Goal: Communication & Community: Connect with others

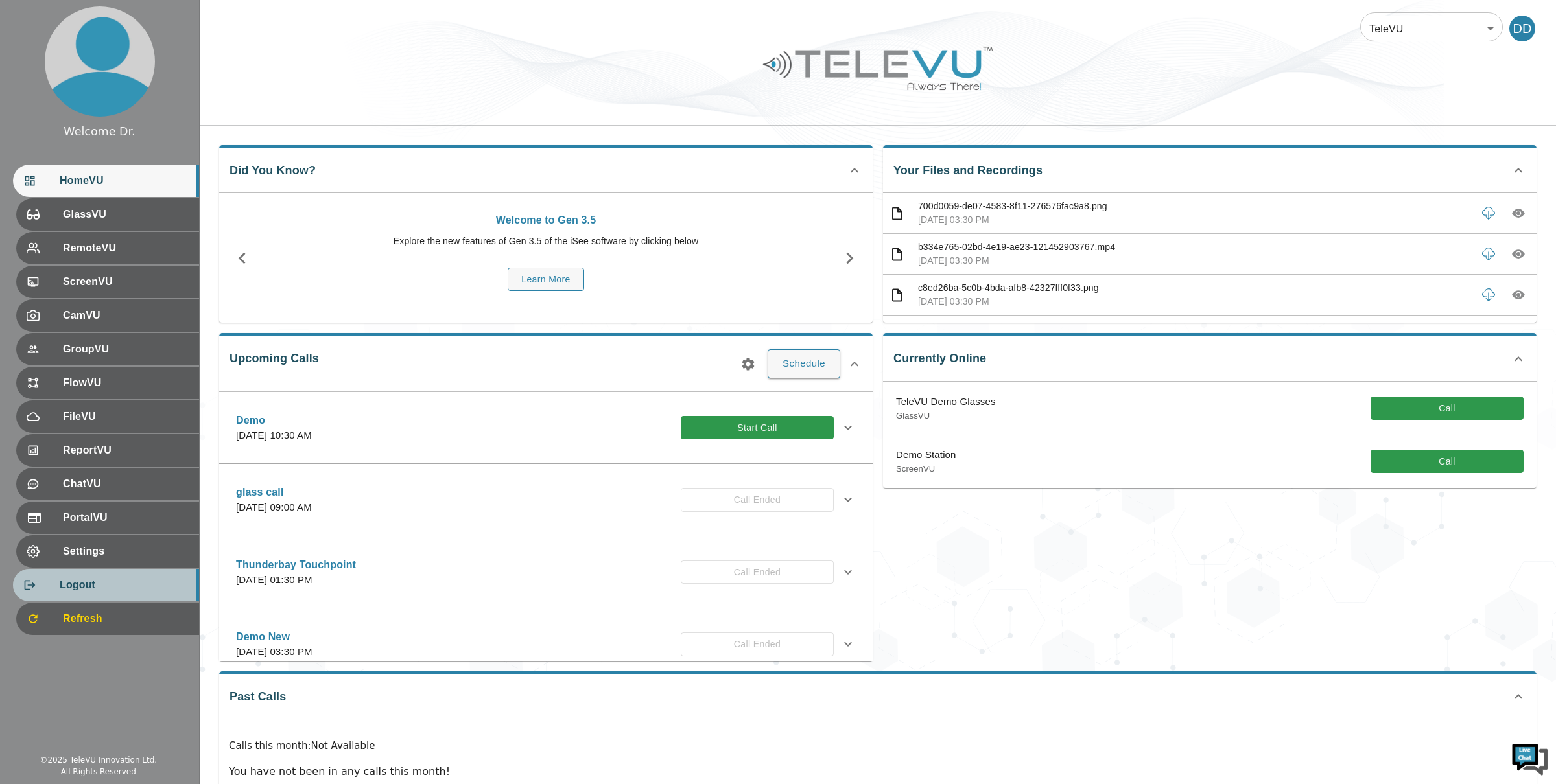
click at [86, 583] on span "Logout" at bounding box center [124, 585] width 129 height 16
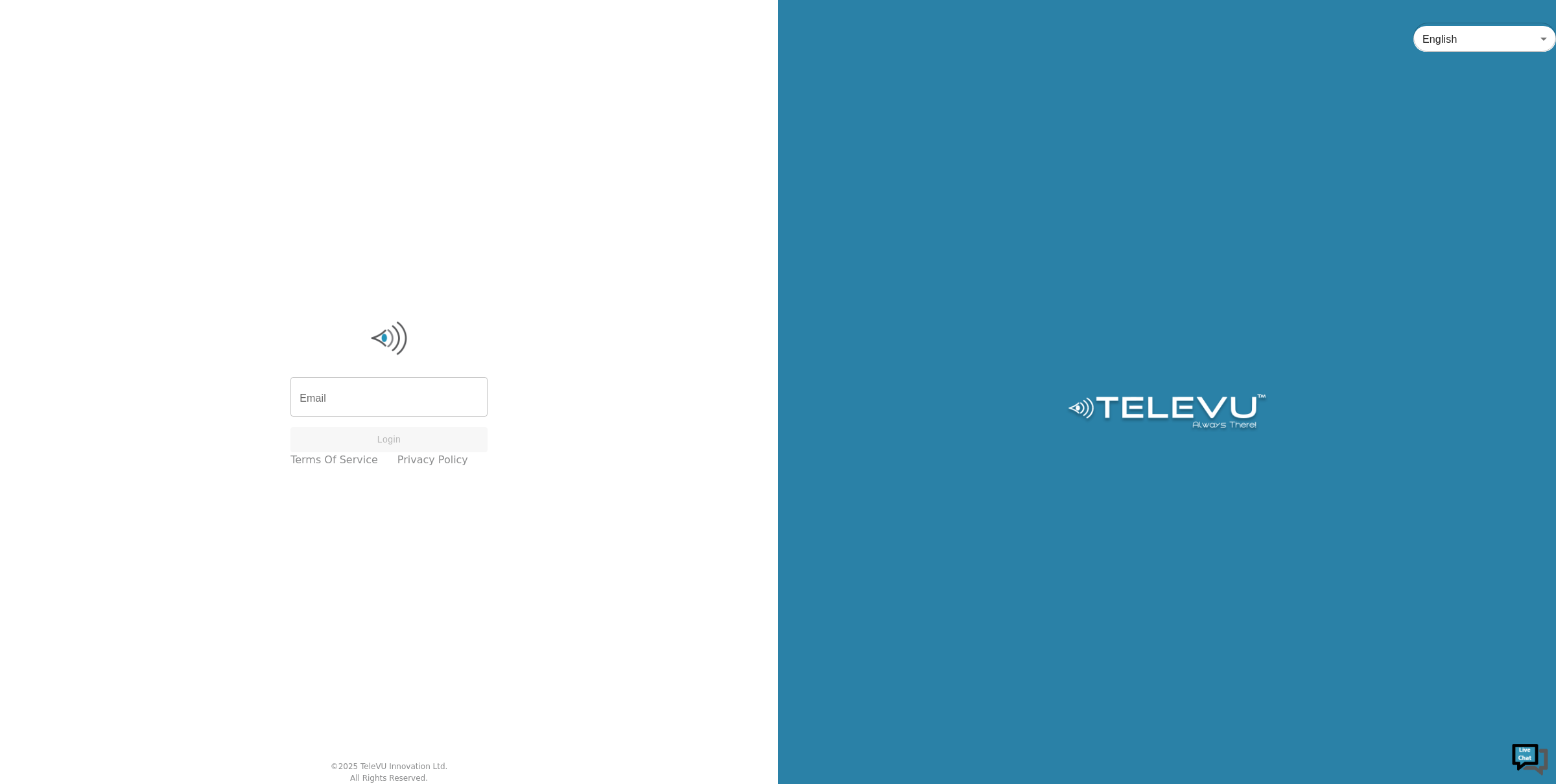
type input "[PERSON_NAME][EMAIL_ADDRESS][DOMAIN_NAME]"
click at [349, 444] on button "Login" at bounding box center [389, 439] width 197 height 25
click at [349, 444] on button "Login" at bounding box center [389, 455] width 197 height 25
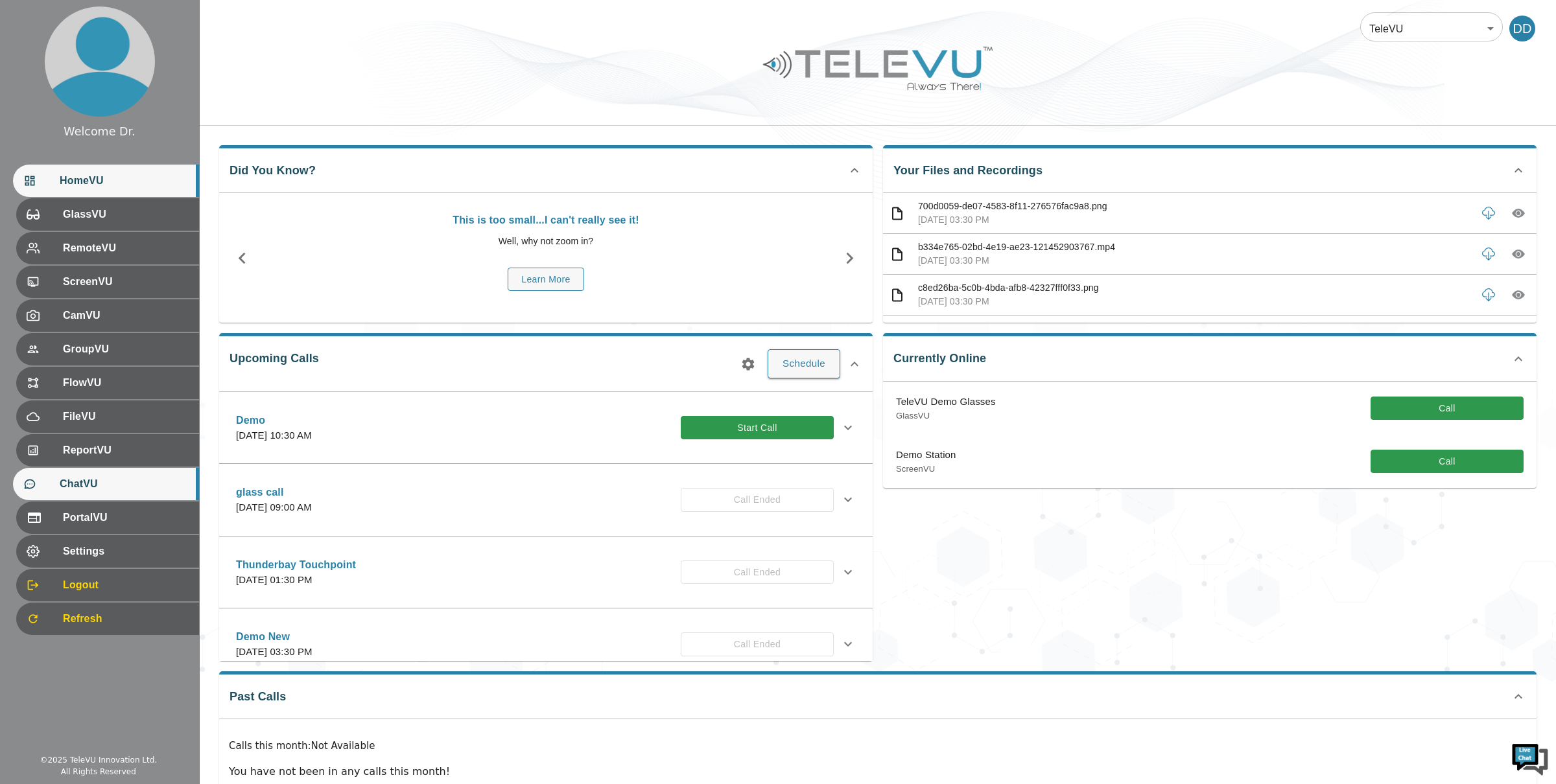
click at [116, 490] on span "ChatVU" at bounding box center [124, 484] width 129 height 16
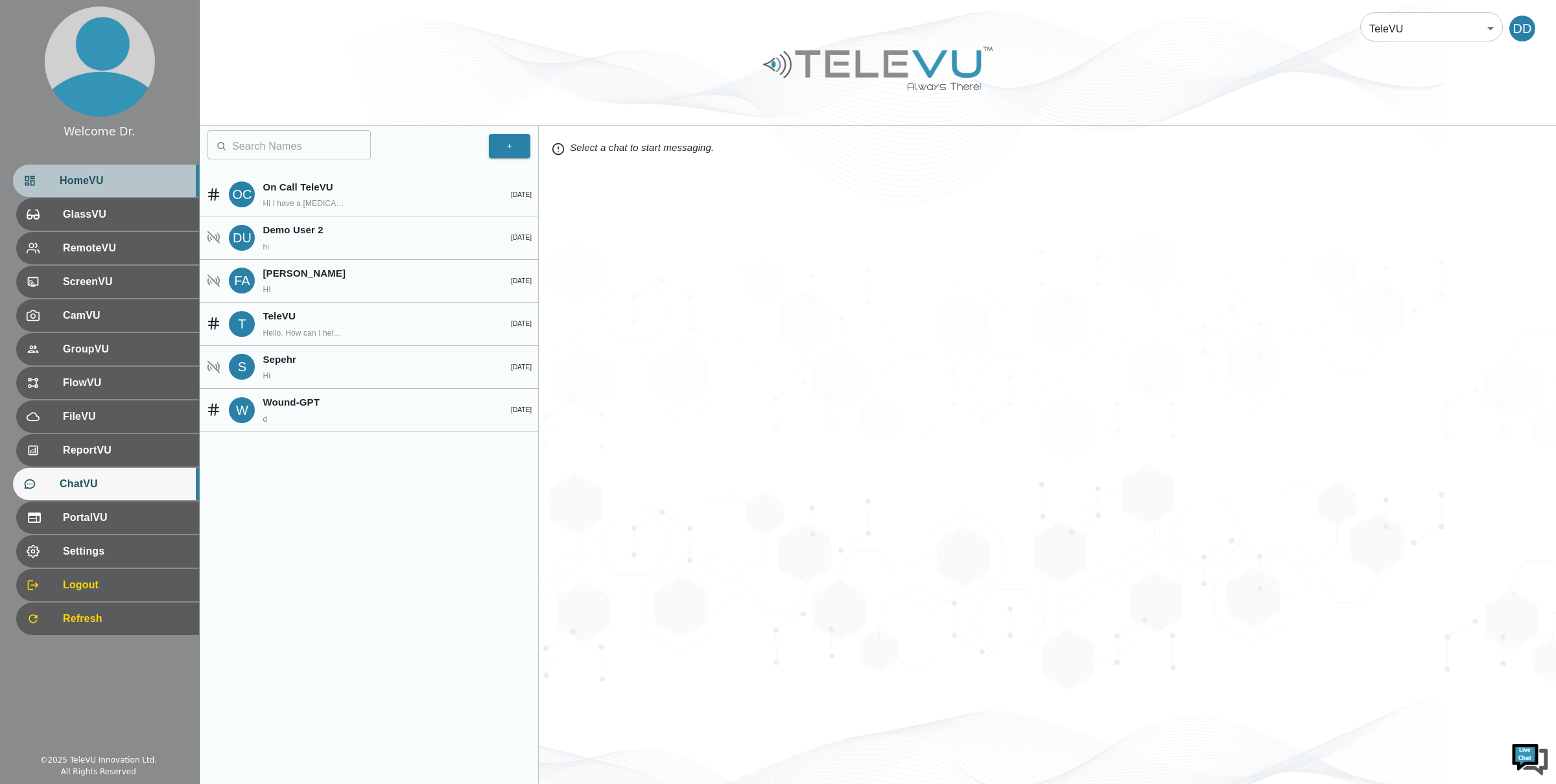
click at [105, 178] on span "HomeVU" at bounding box center [124, 181] width 129 height 16
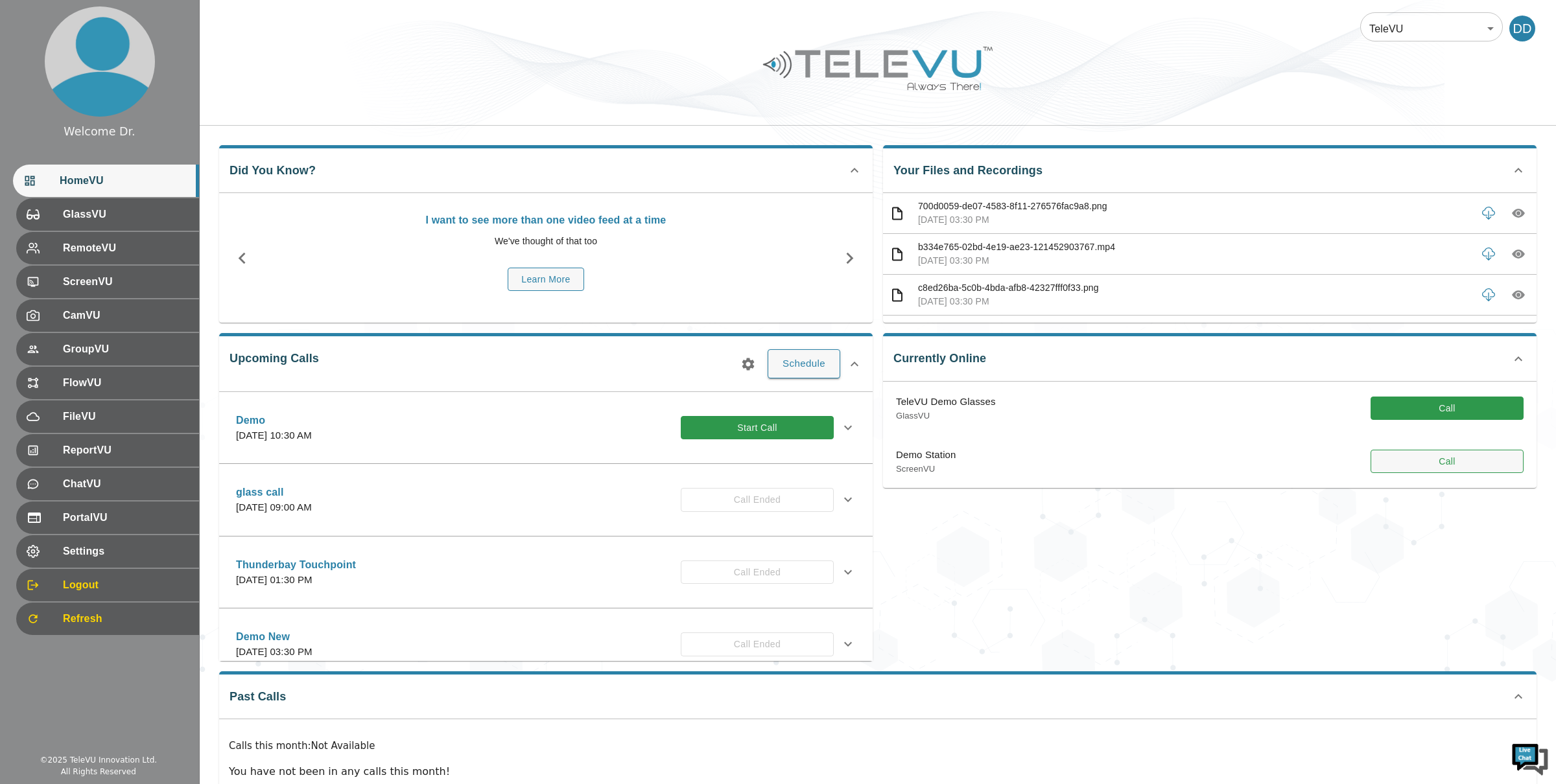
click at [1405, 465] on button "Call" at bounding box center [1447, 462] width 153 height 24
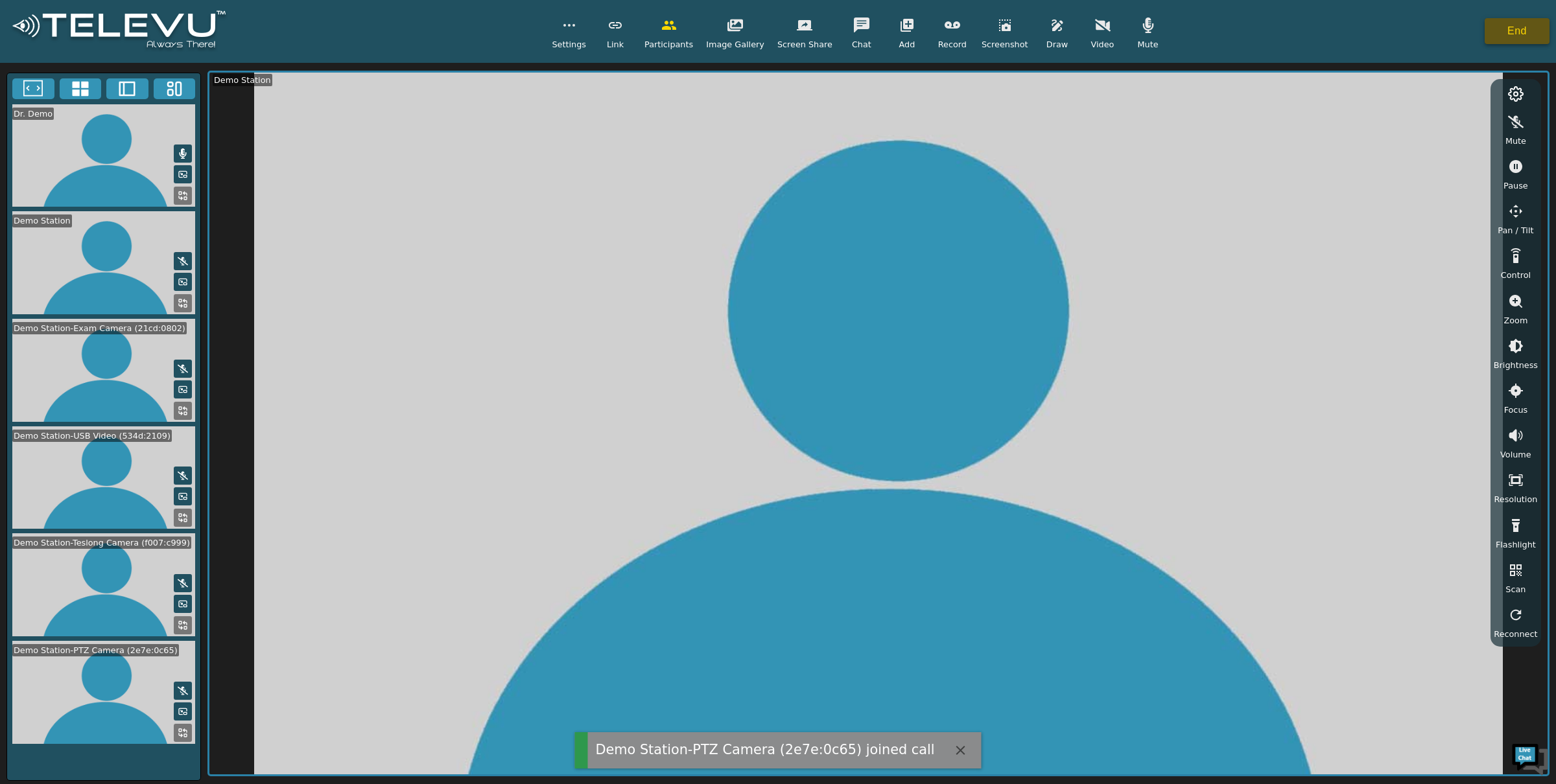
click at [1525, 37] on button "End" at bounding box center [1517, 31] width 65 height 26
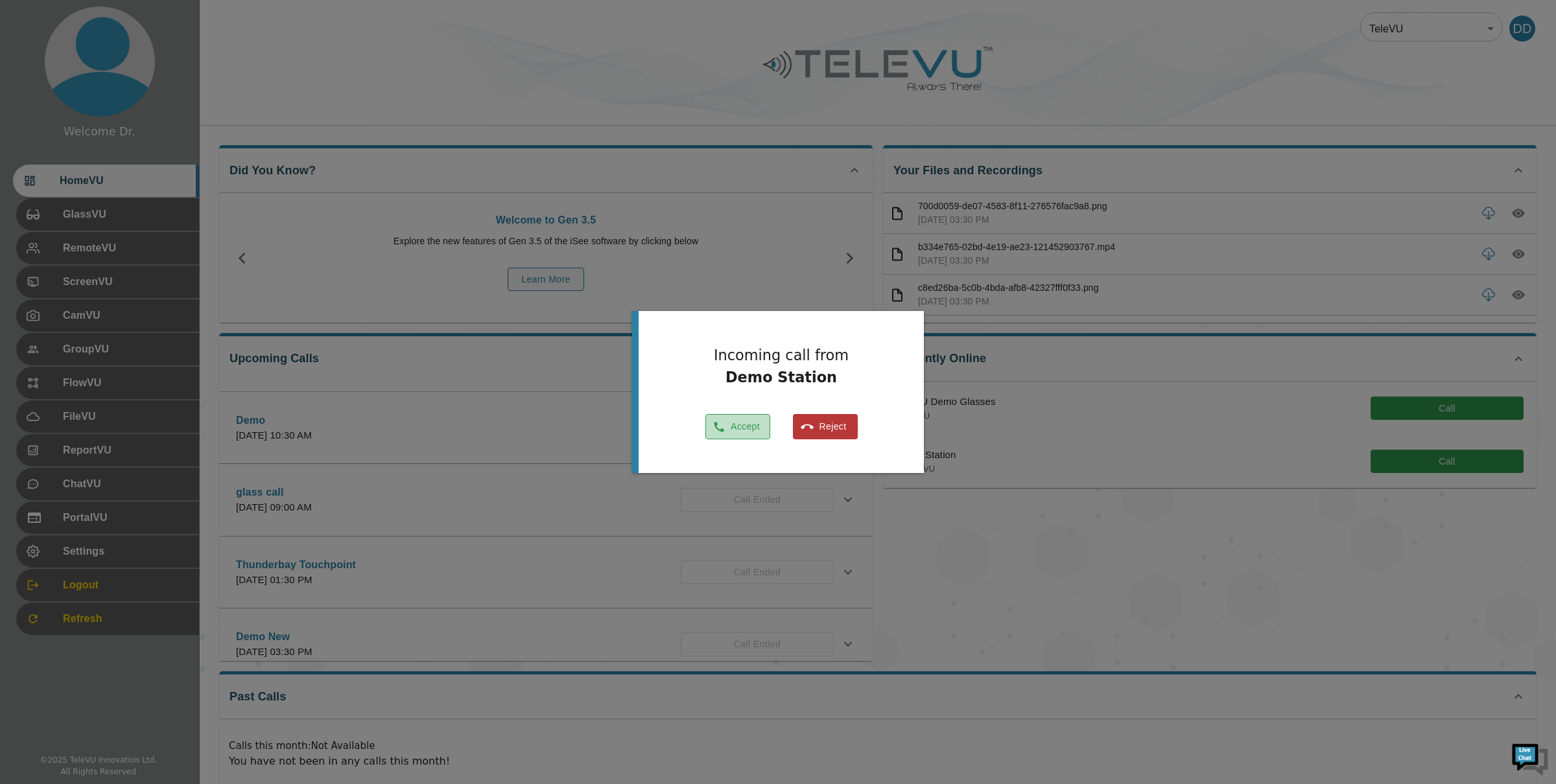
click at [751, 427] on button "Accept" at bounding box center [738, 426] width 65 height 25
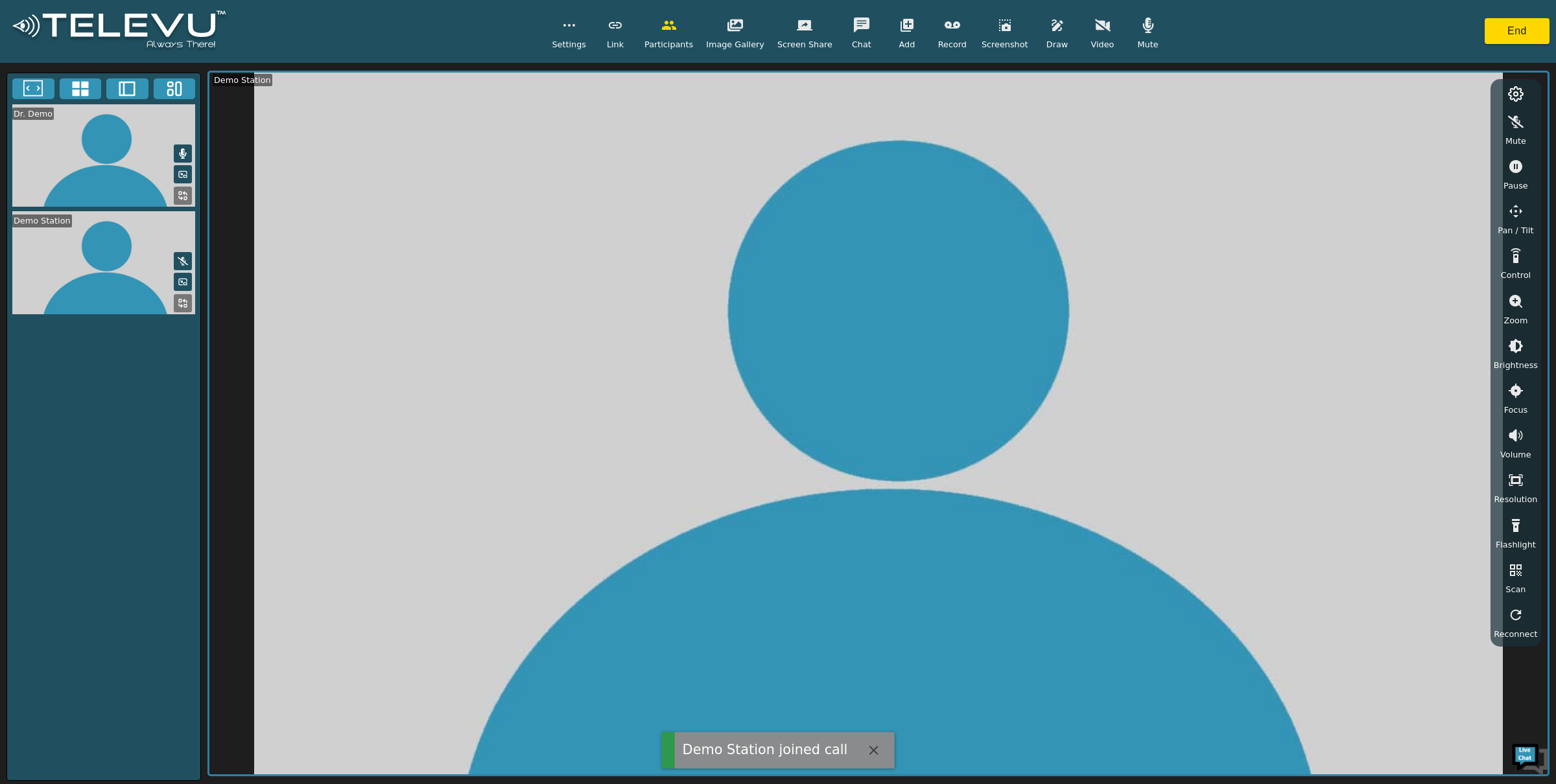
click at [1143, 35] on button "button" at bounding box center [1148, 25] width 32 height 26
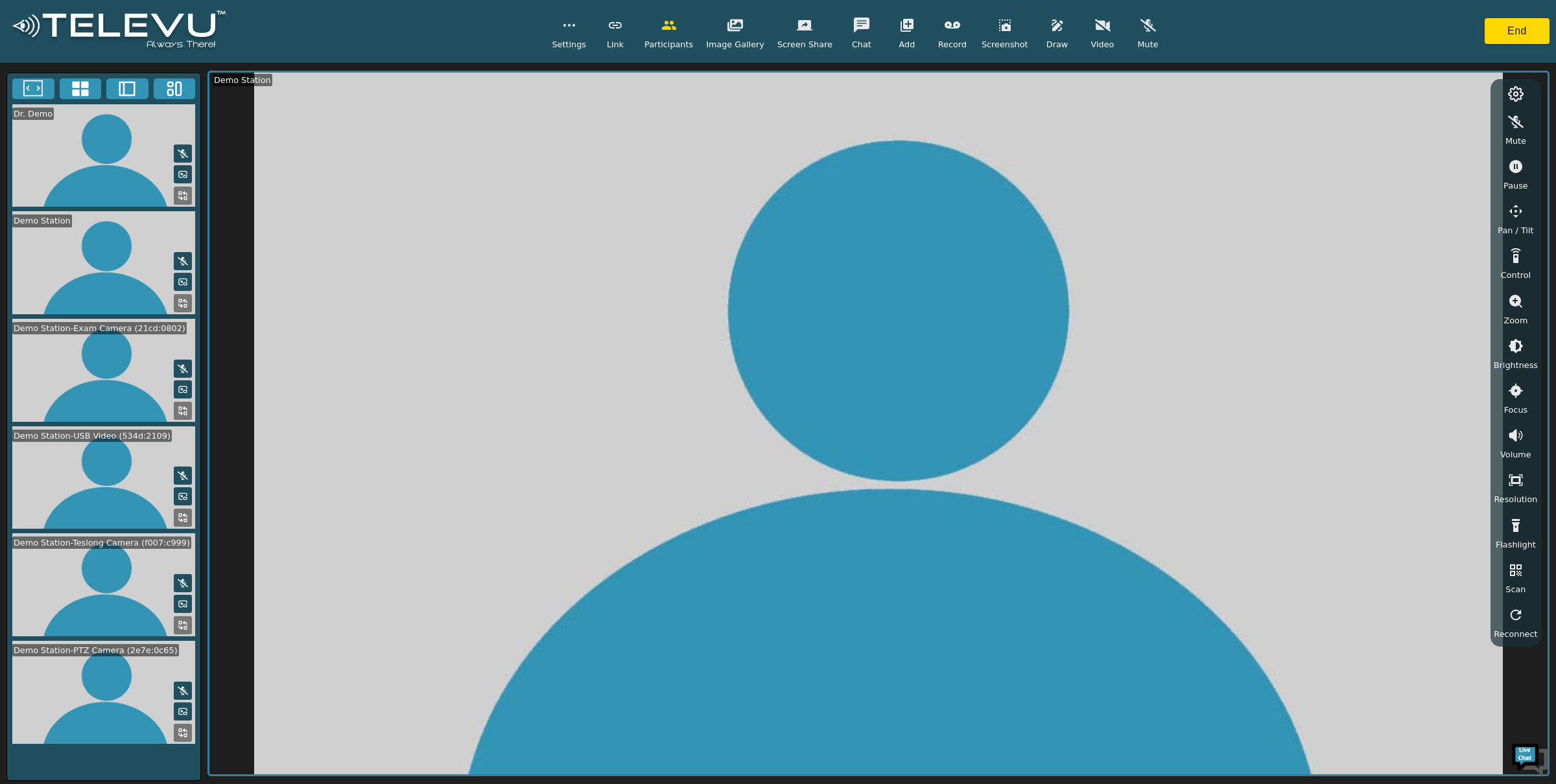
click at [80, 80] on icon at bounding box center [80, 88] width 19 height 19
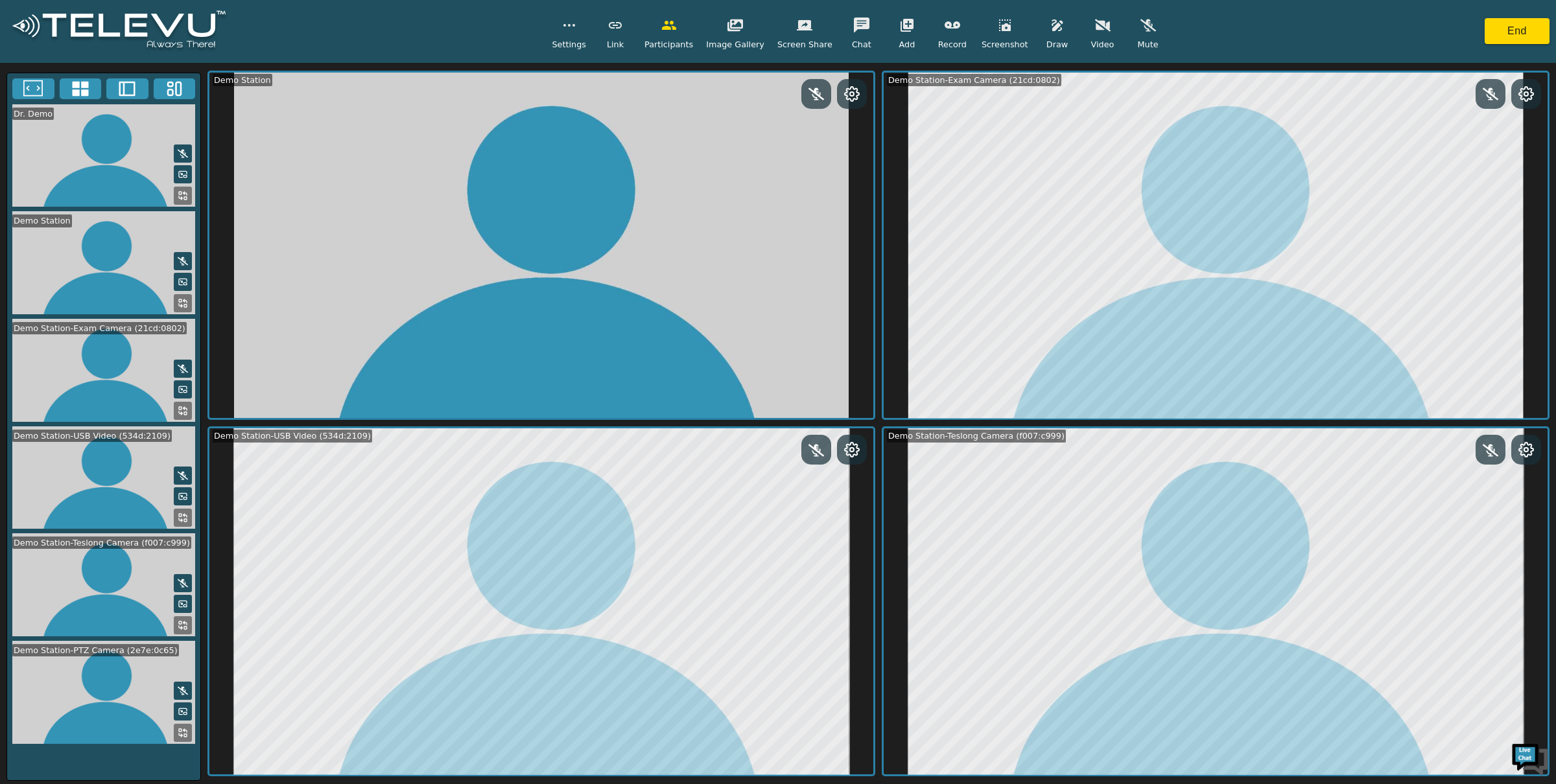
click at [185, 742] on button at bounding box center [182, 732] width 18 height 18
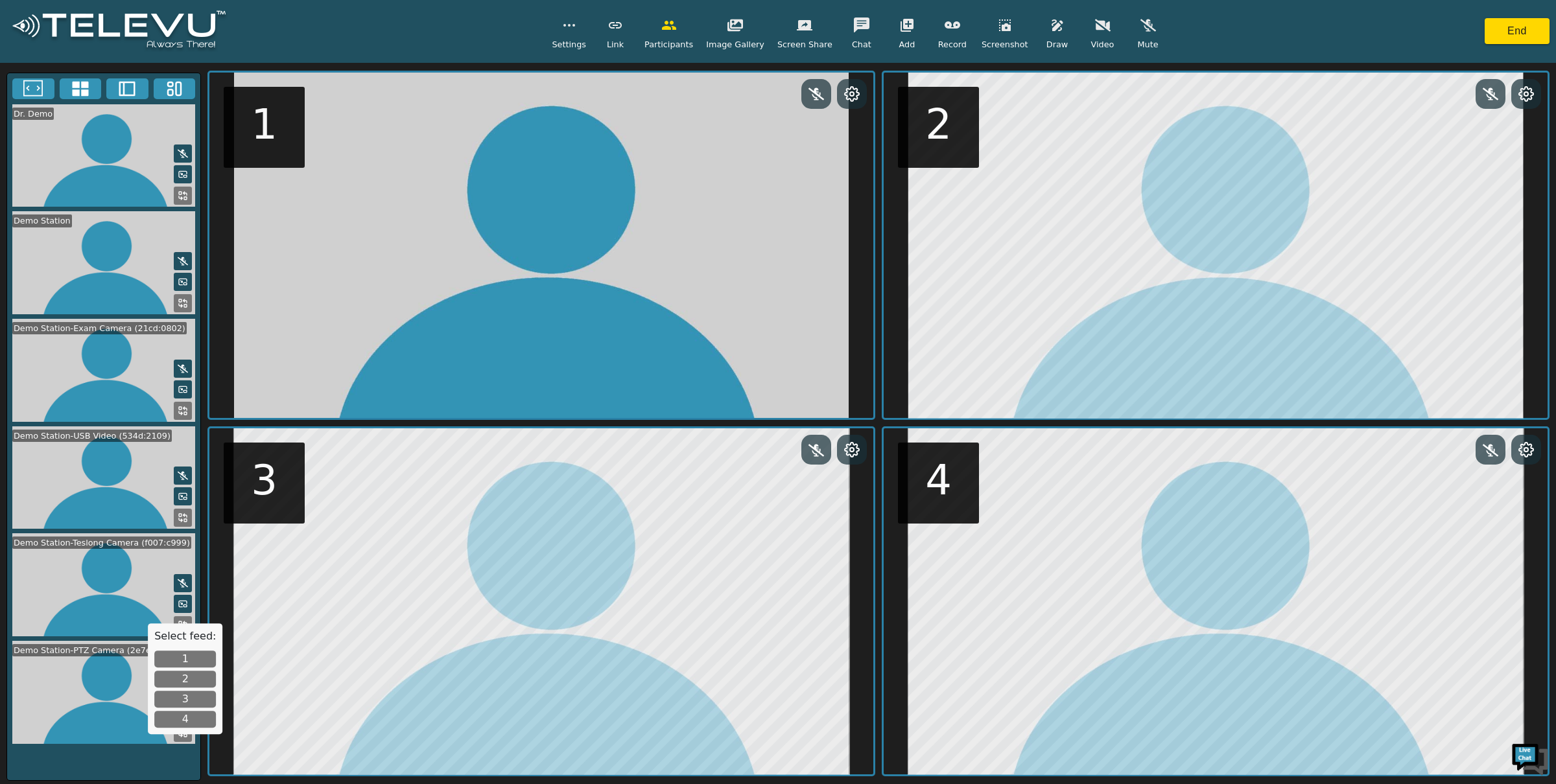
click at [197, 663] on button "1" at bounding box center [184, 659] width 61 height 16
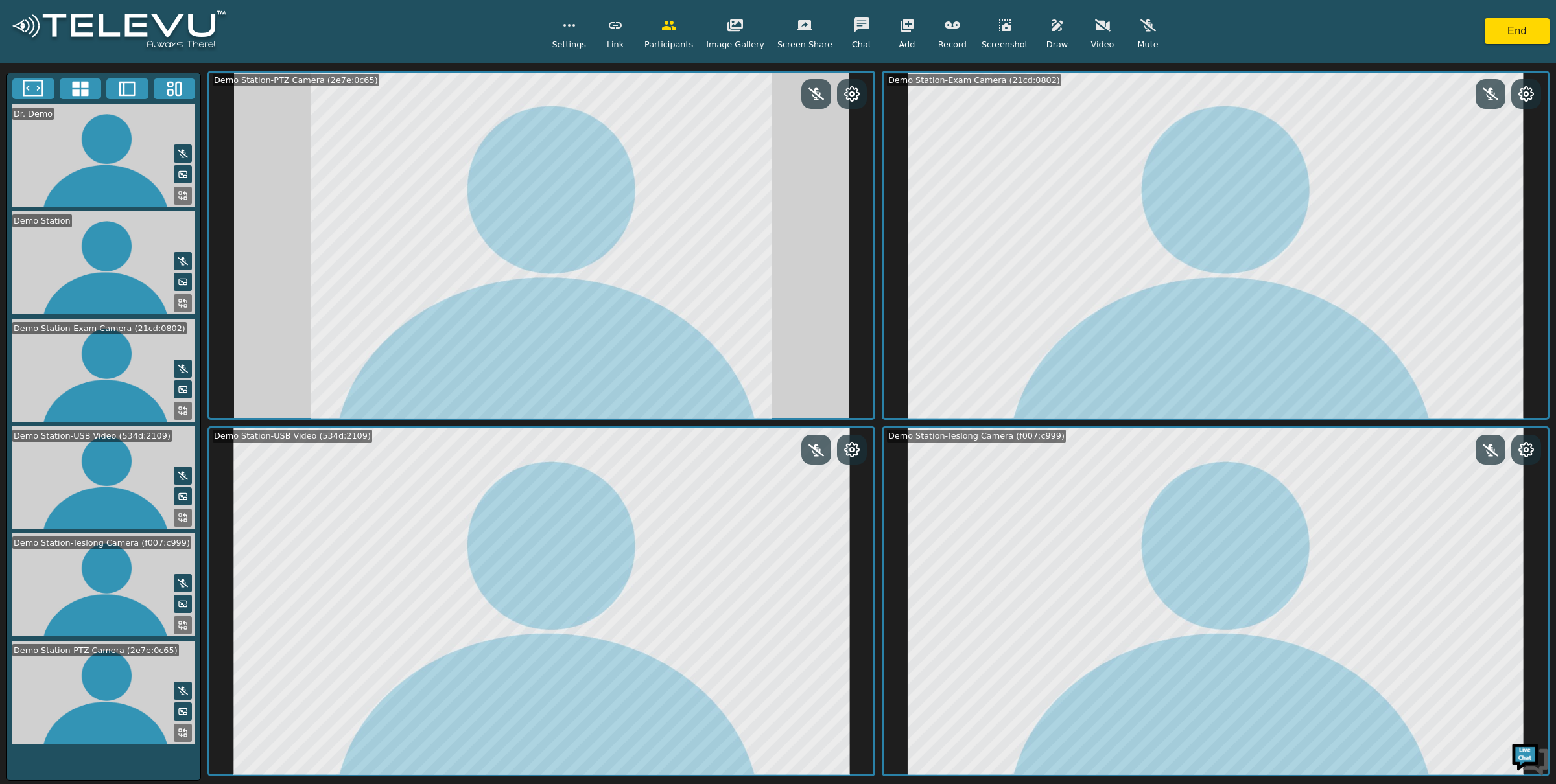
click at [573, 48] on span "Settings" at bounding box center [569, 44] width 35 height 12
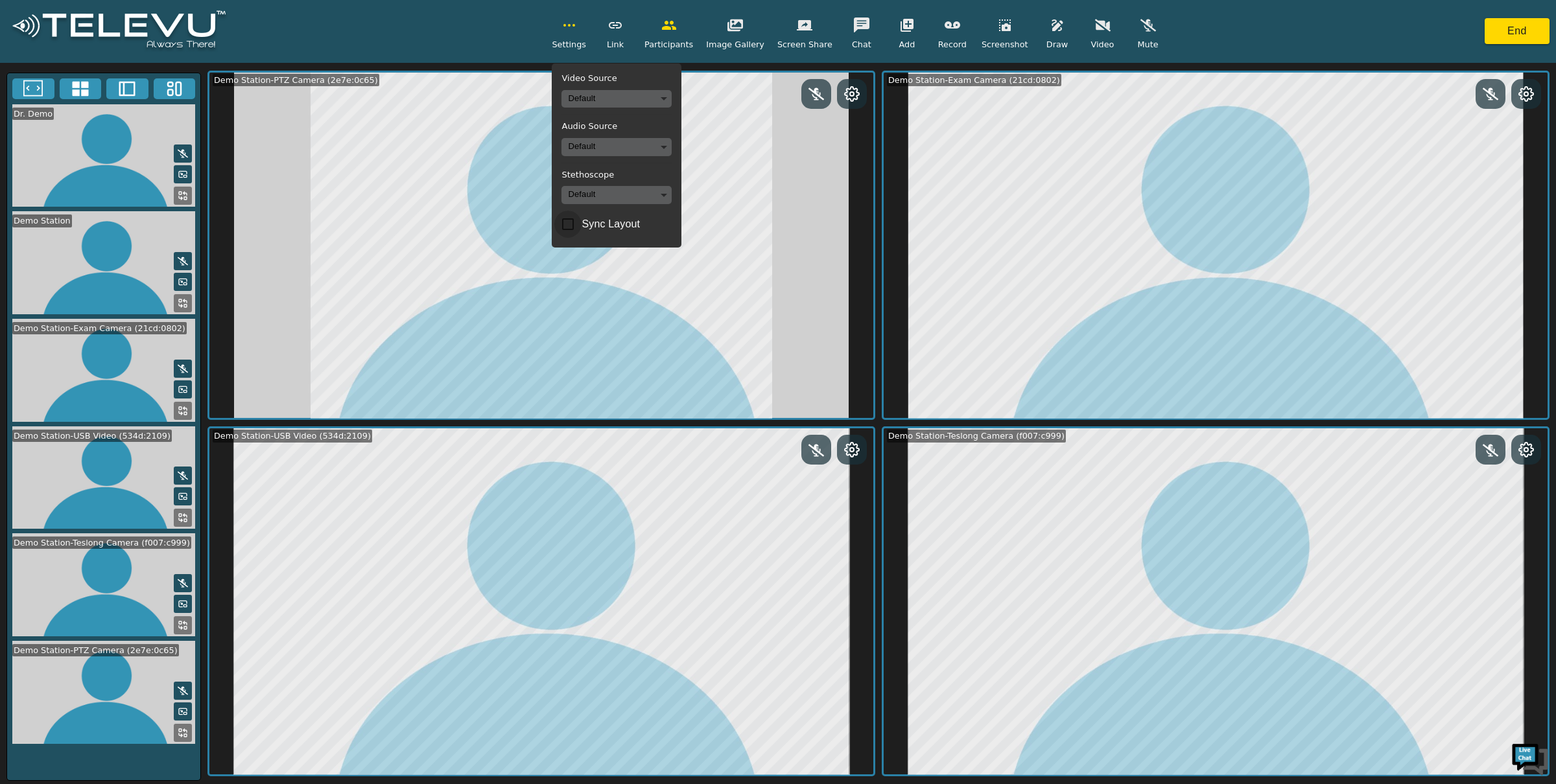
click at [581, 228] on input "Sync Layout" at bounding box center [567, 224] width 27 height 27
checkbox input "true"
click at [1050, 22] on icon "button" at bounding box center [1058, 25] width 16 height 16
click at [855, 86] on icon at bounding box center [852, 94] width 16 height 16
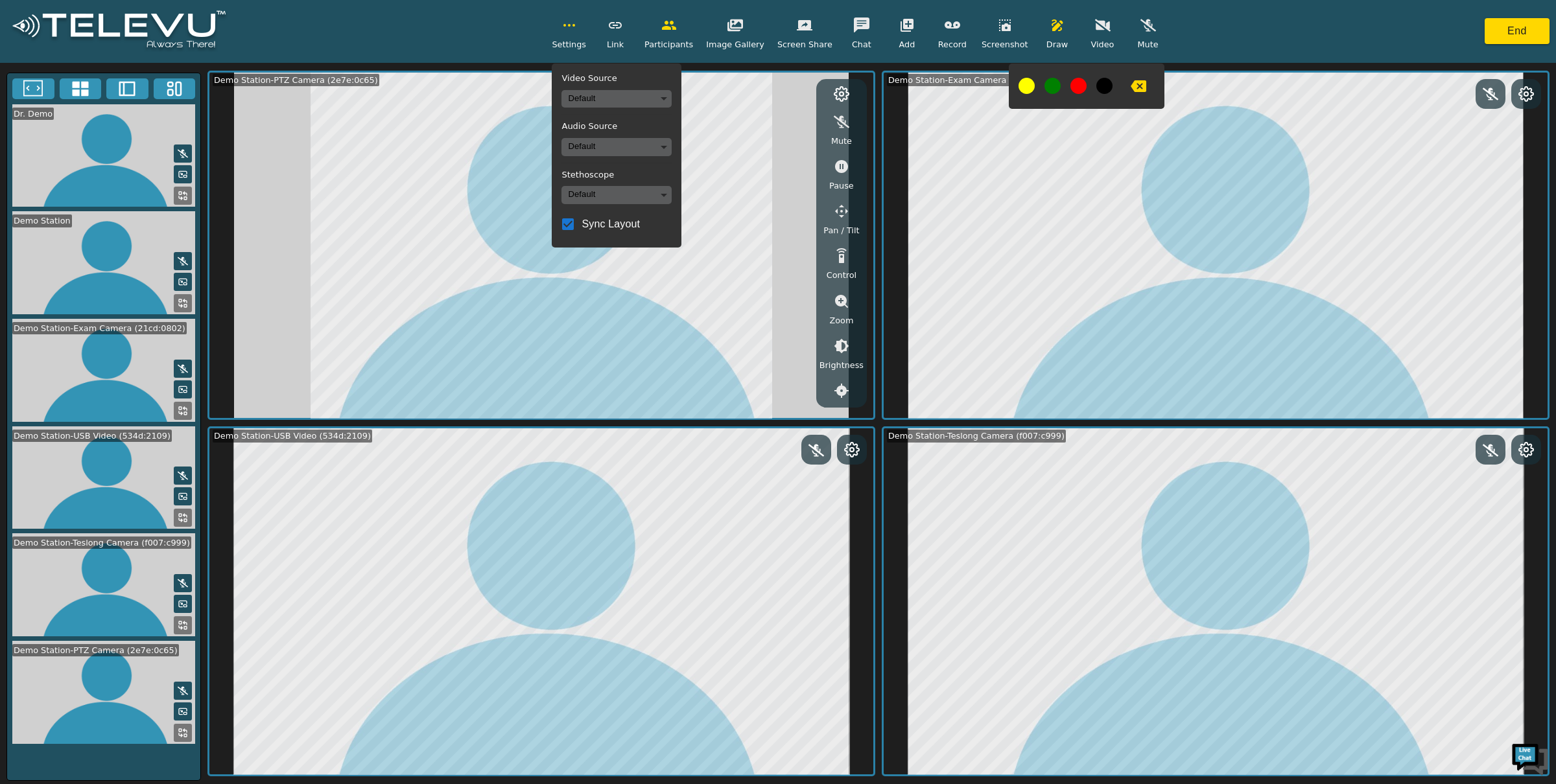
click at [840, 213] on icon "button" at bounding box center [842, 211] width 16 height 16
click at [583, 41] on span "Settings" at bounding box center [569, 44] width 35 height 12
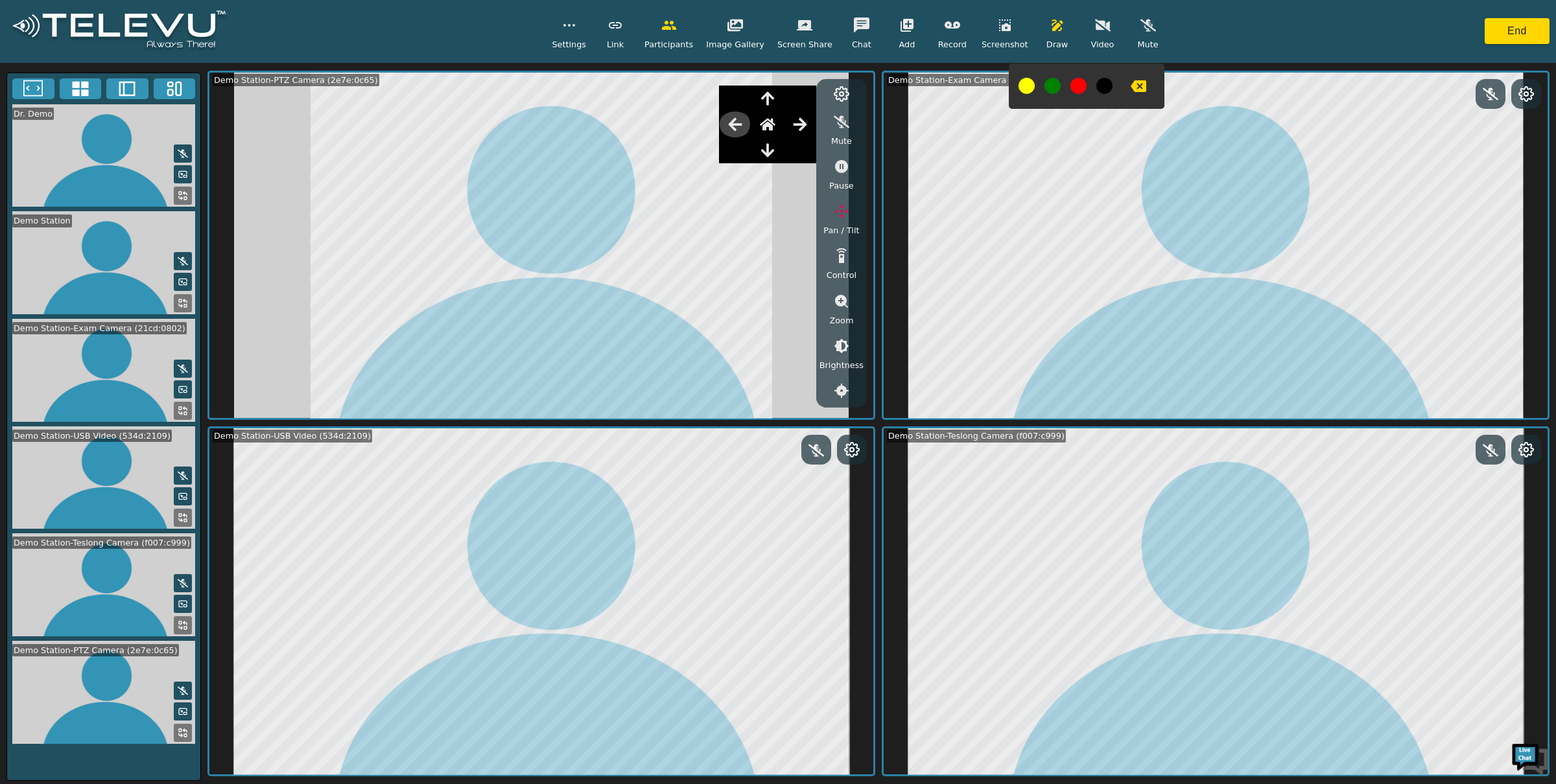
click at [745, 123] on button "button" at bounding box center [734, 124] width 32 height 26
click at [769, 149] on icon "button" at bounding box center [768, 150] width 16 height 16
click at [740, 125] on icon "button" at bounding box center [735, 124] width 16 height 16
click at [841, 299] on icon "button" at bounding box center [842, 301] width 13 height 13
click at [838, 346] on icon "button" at bounding box center [842, 346] width 16 height 16
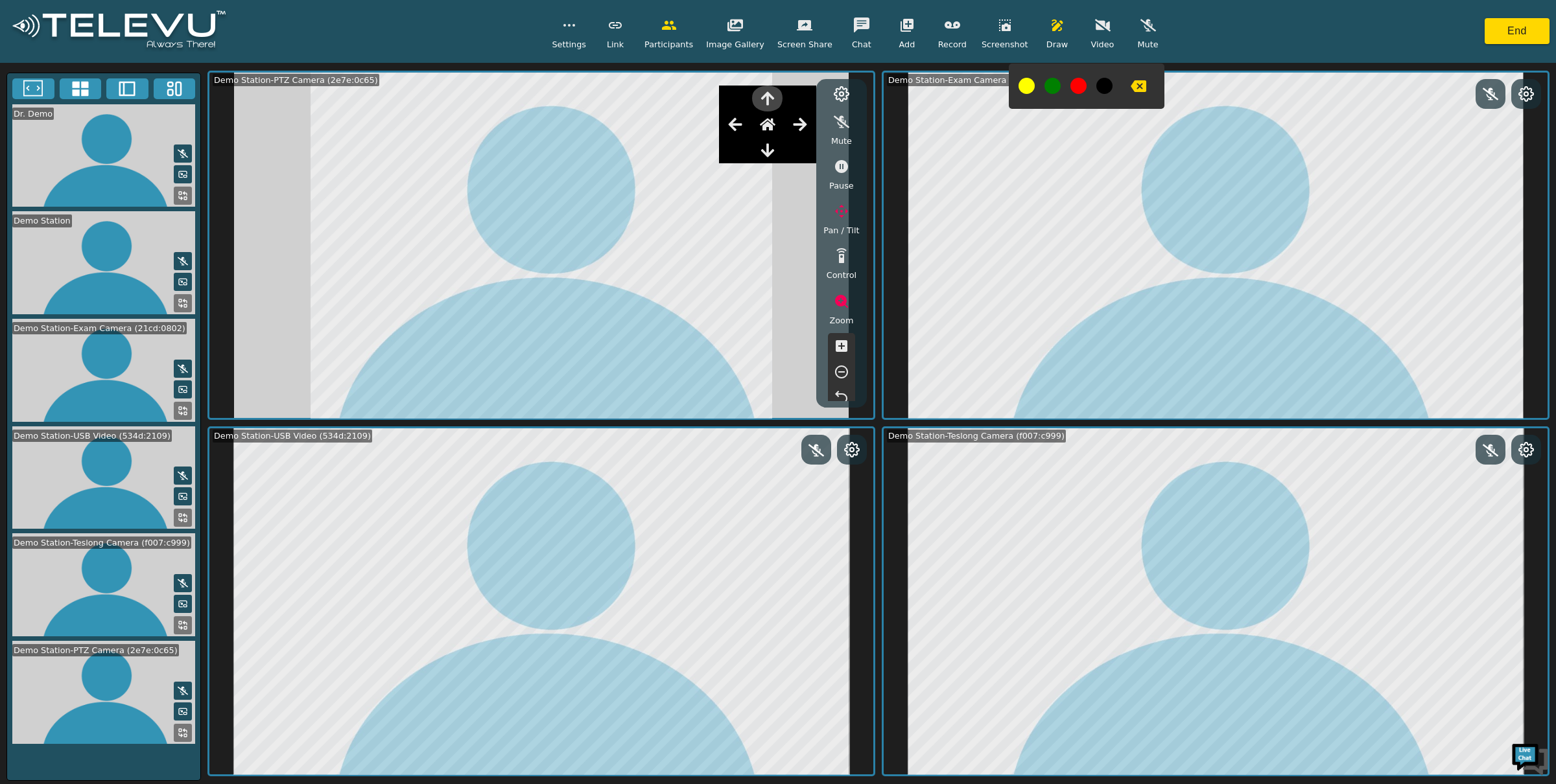
click at [765, 103] on icon "button" at bounding box center [768, 99] width 16 height 16
click at [740, 123] on icon "button" at bounding box center [735, 124] width 14 height 13
click at [842, 295] on icon "button" at bounding box center [842, 301] width 13 height 13
click at [842, 294] on icon "button" at bounding box center [842, 302] width 16 height 16
click at [844, 335] on button "button" at bounding box center [841, 346] width 32 height 26
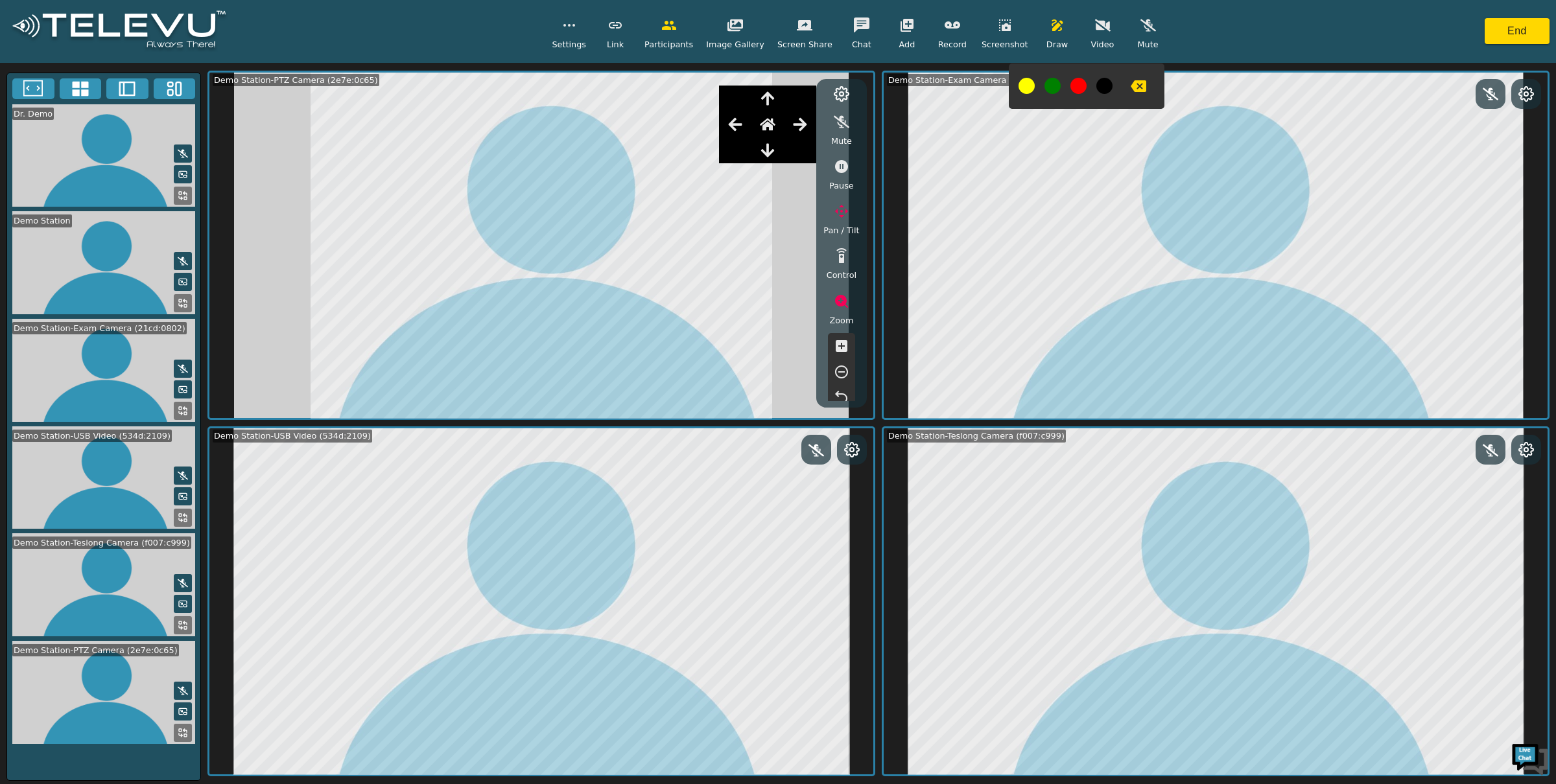
click at [771, 125] on icon "button" at bounding box center [768, 124] width 16 height 12
click at [736, 119] on icon "button" at bounding box center [735, 124] width 16 height 16
click at [793, 125] on icon "button" at bounding box center [800, 124] width 16 height 16
click at [1133, 91] on icon "button" at bounding box center [1138, 86] width 16 height 11
click at [855, 447] on icon at bounding box center [852, 449] width 16 height 16
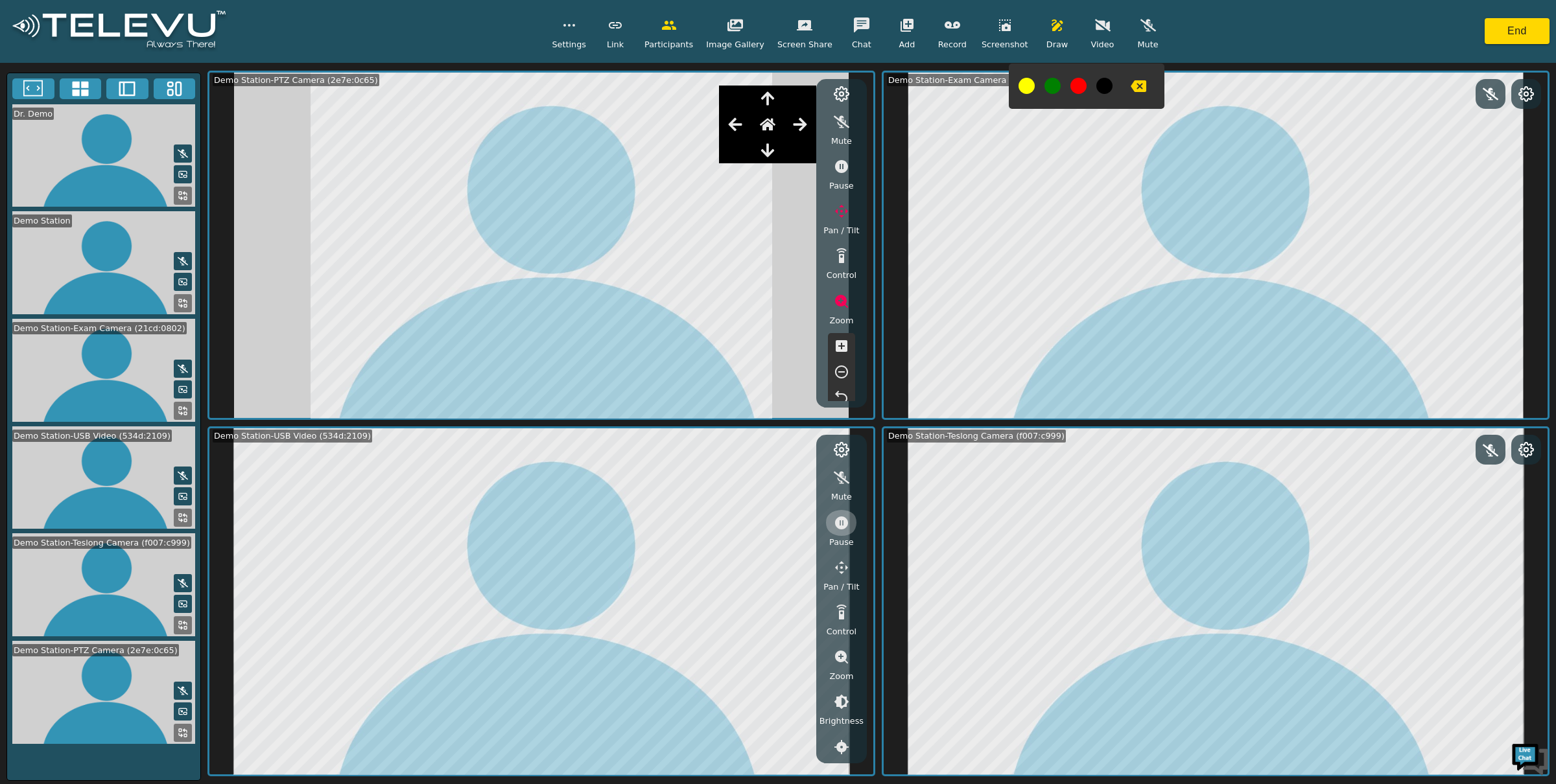
click at [843, 528] on icon "button" at bounding box center [842, 523] width 16 height 16
click at [952, 32] on icon "button" at bounding box center [952, 25] width 16 height 16
click at [840, 530] on button "button" at bounding box center [841, 523] width 32 height 26
click at [1136, 89] on icon "button" at bounding box center [1138, 86] width 16 height 11
click at [902, 33] on button "button" at bounding box center [906, 25] width 32 height 26
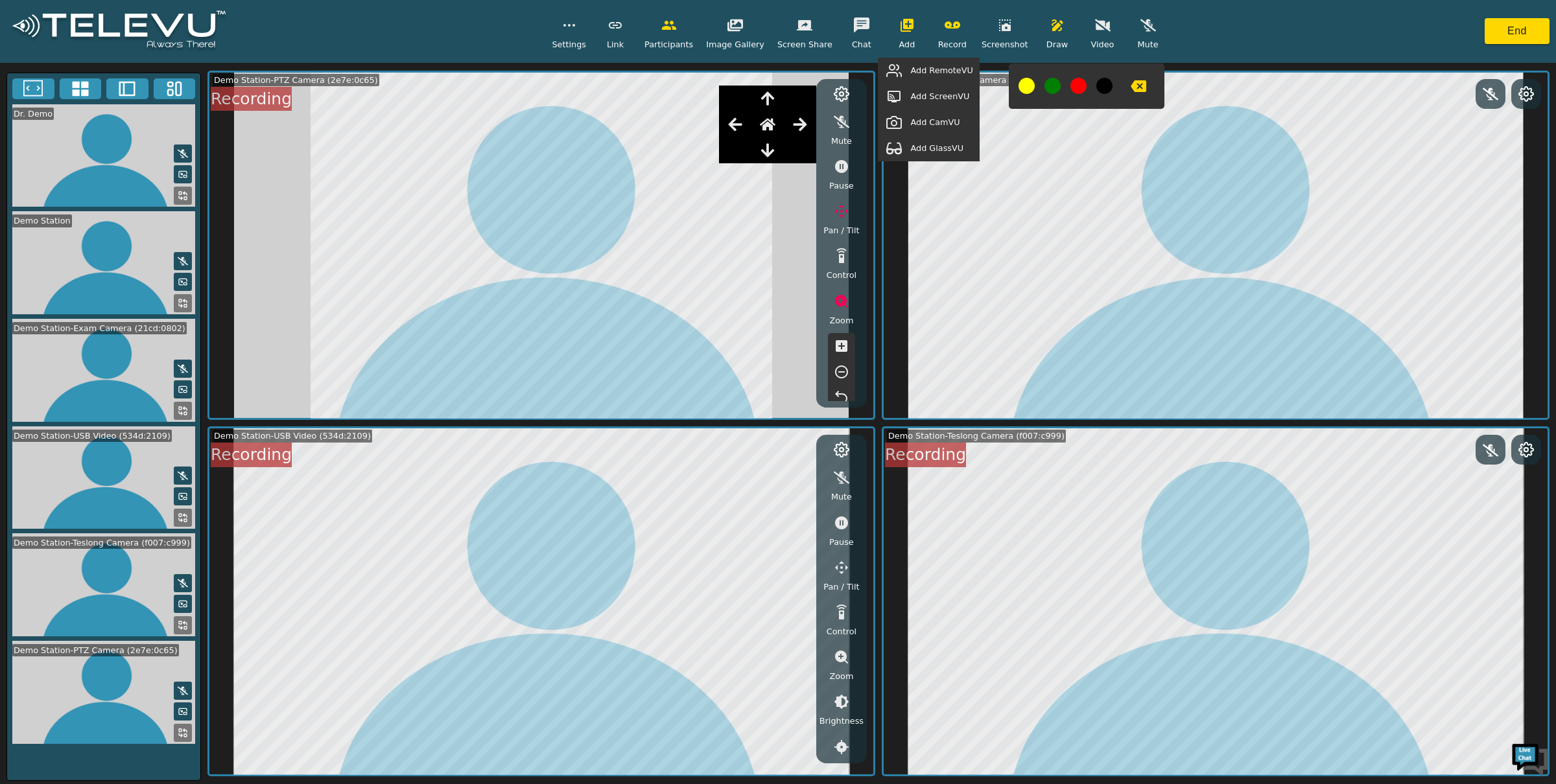
click at [938, 144] on span "Add GlassVU" at bounding box center [937, 148] width 53 height 12
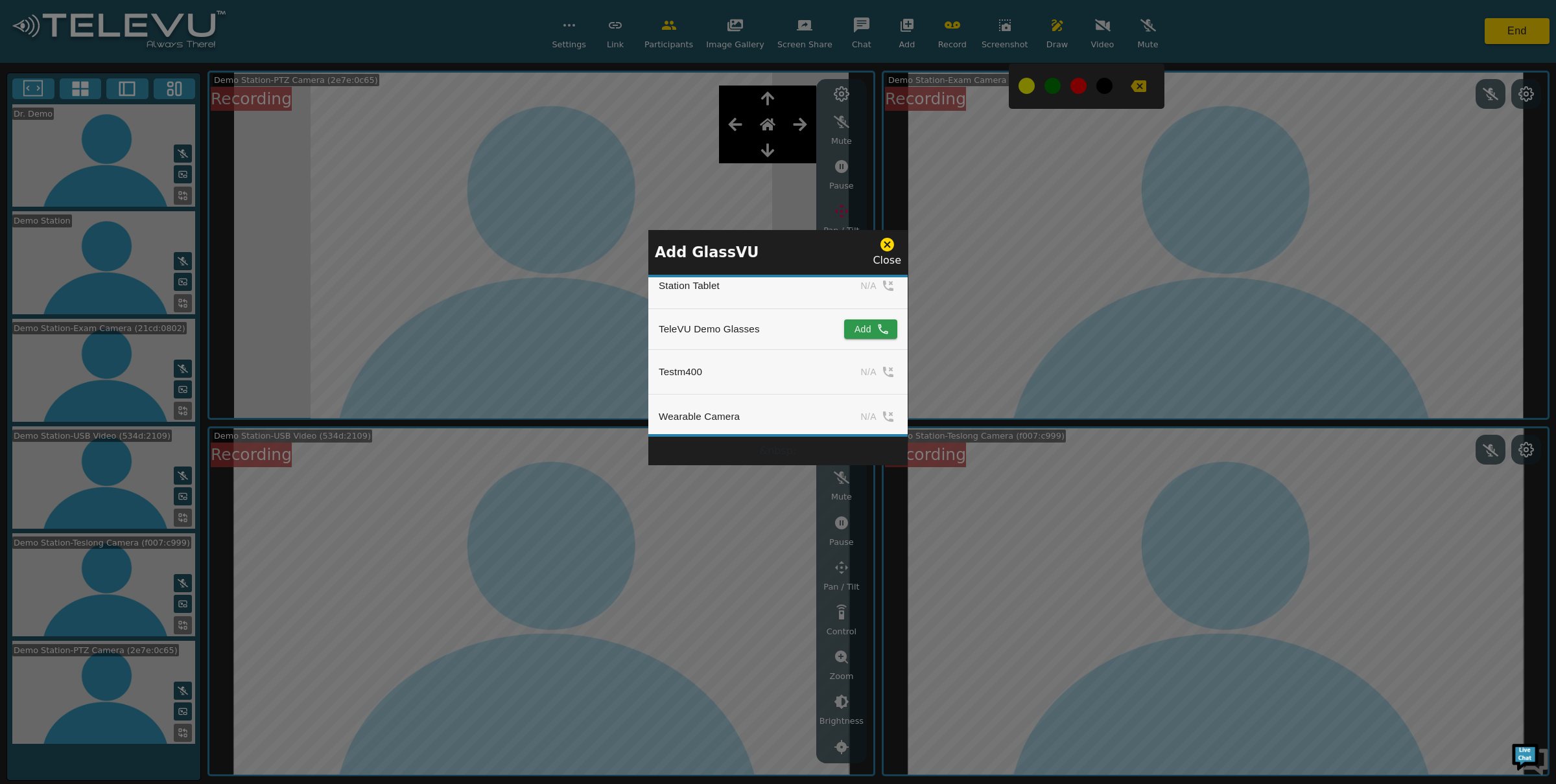
scroll to position [1471, 0]
click at [858, 324] on button "Add" at bounding box center [870, 334] width 53 height 19
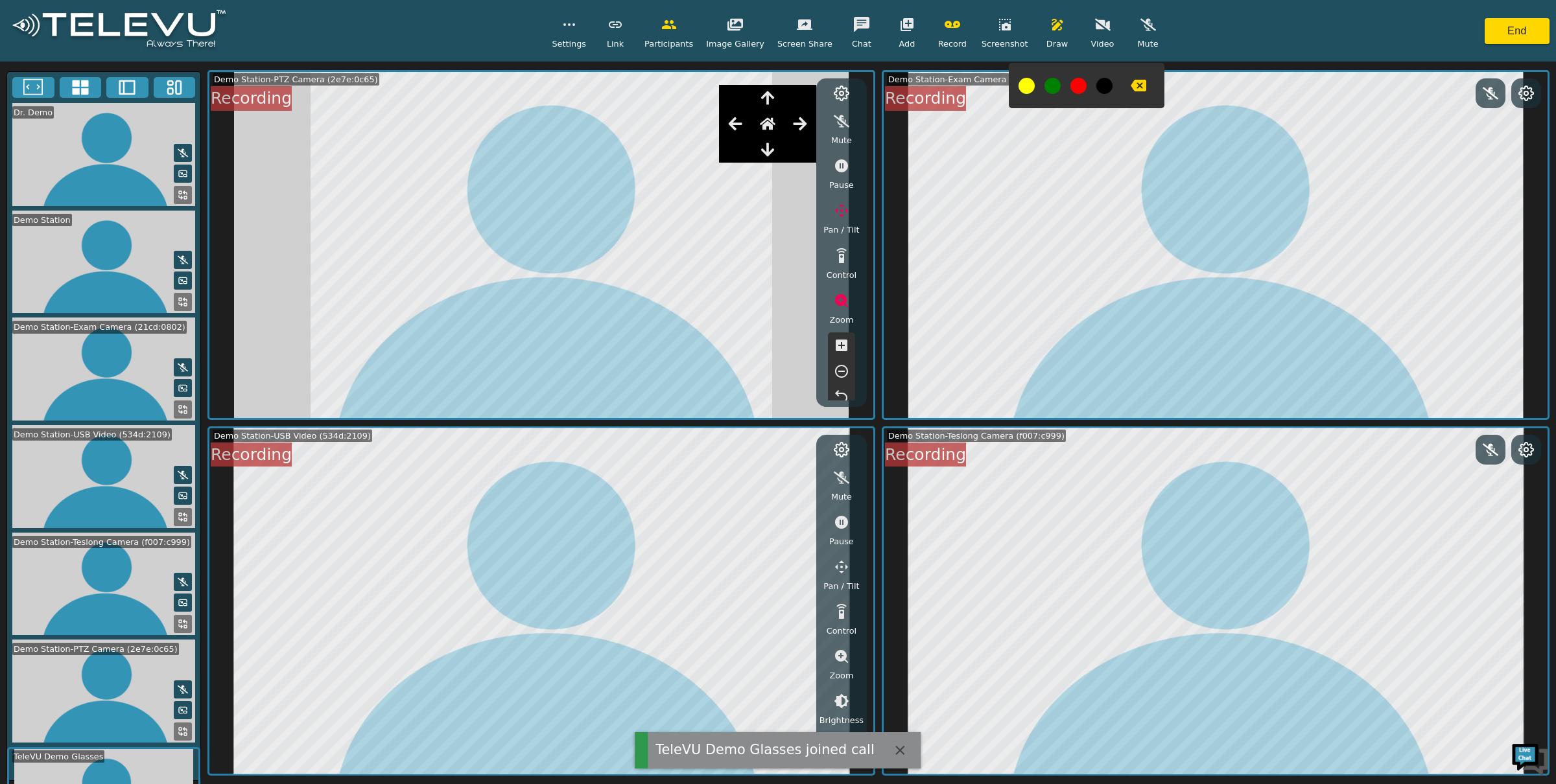
scroll to position [60, 0]
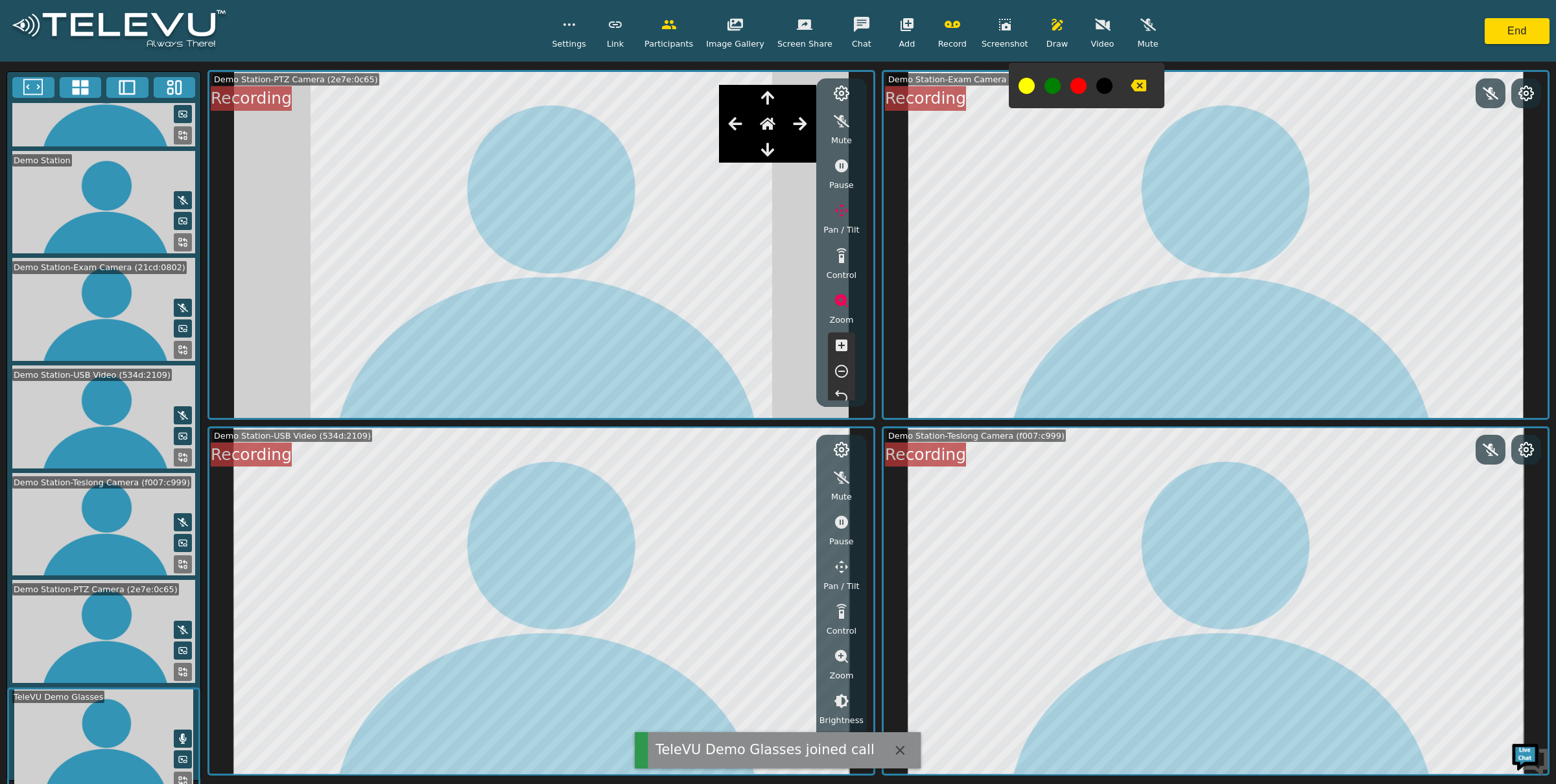
click at [180, 734] on icon at bounding box center [183, 739] width 7 height 10
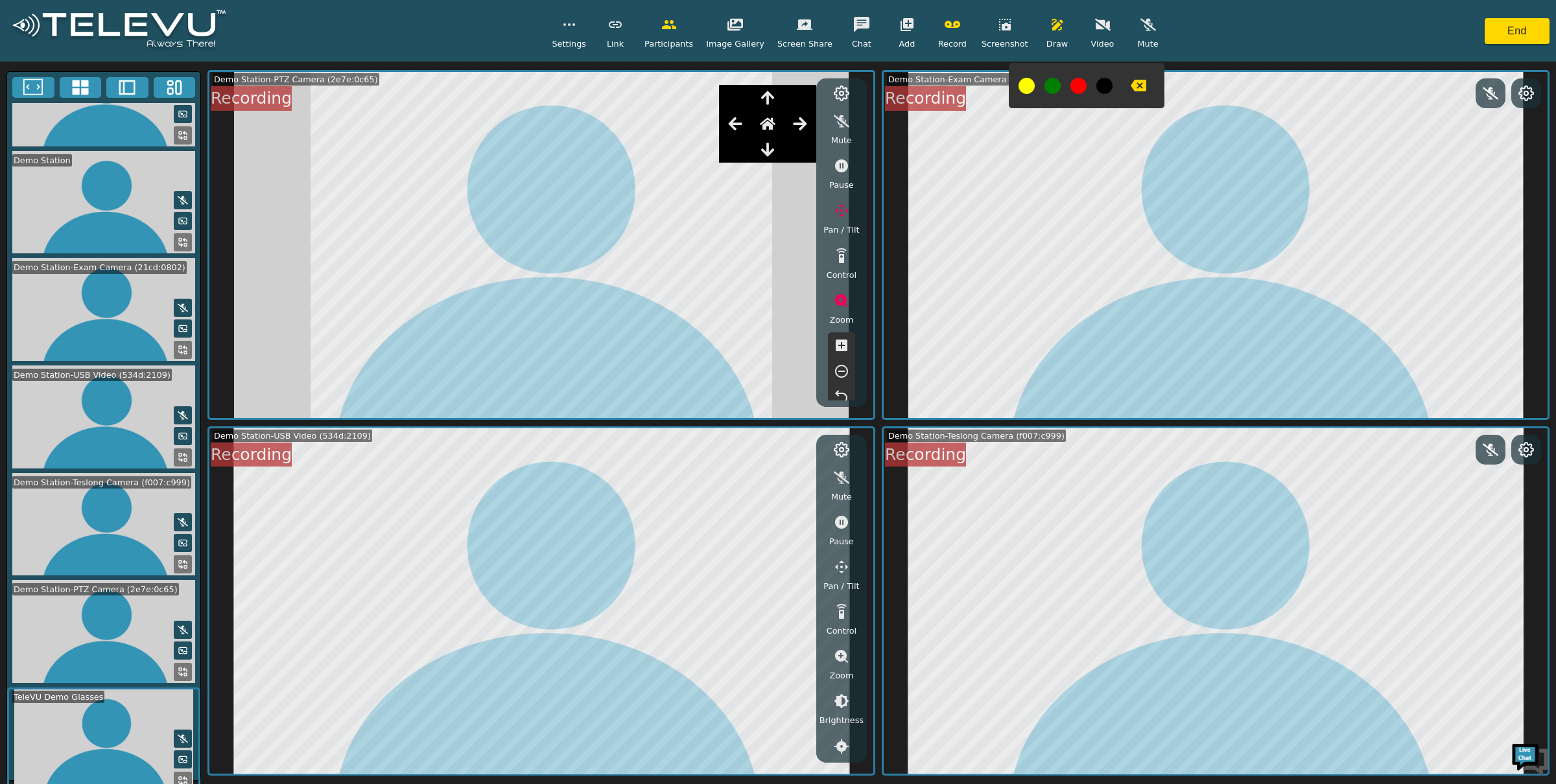
scroll to position [58, 0]
click at [179, 776] on rect at bounding box center [180, 777] width 3 height 3
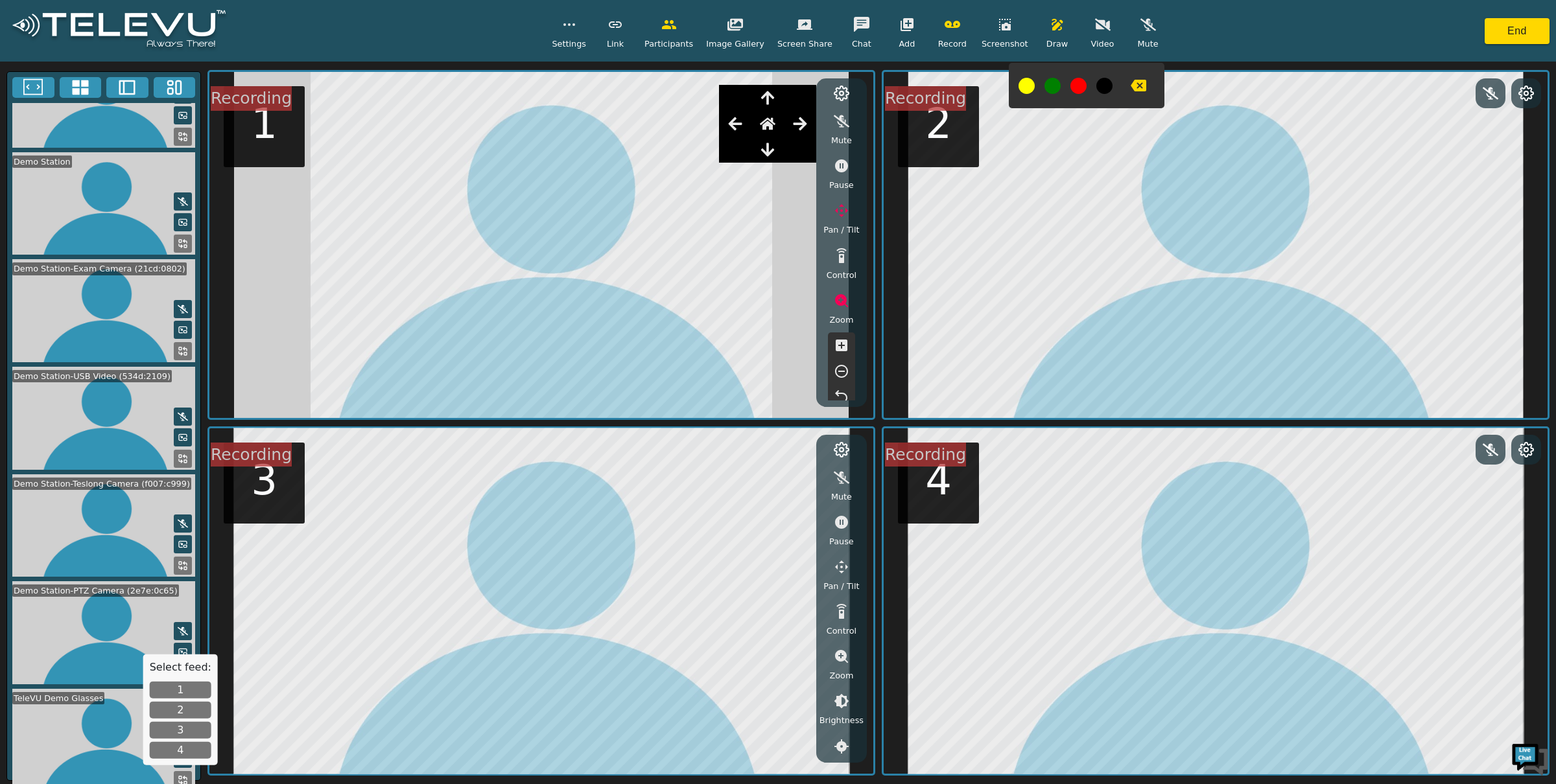
click at [183, 752] on button "4" at bounding box center [180, 749] width 61 height 16
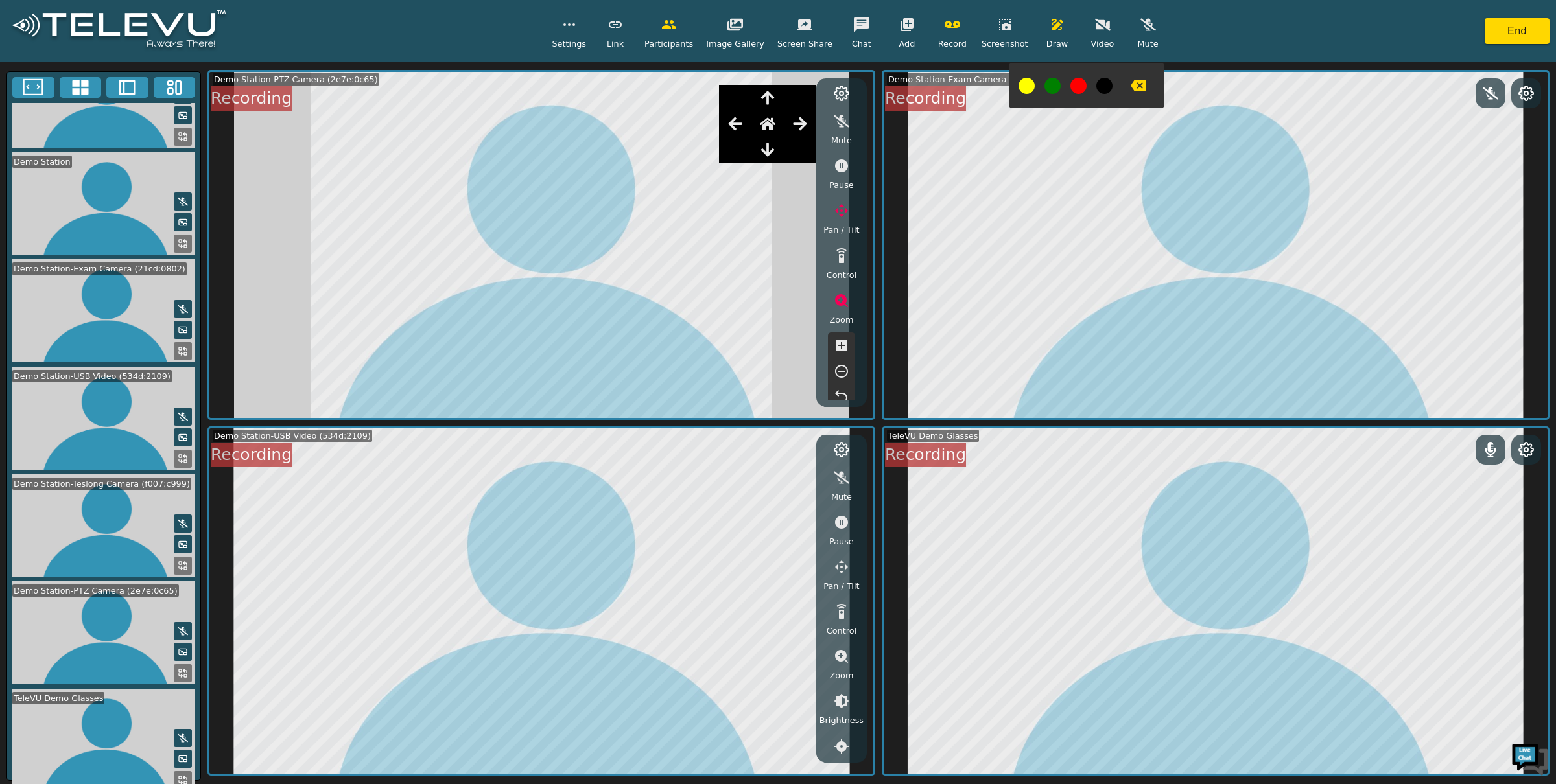
click at [1524, 456] on icon at bounding box center [1527, 449] width 16 height 16
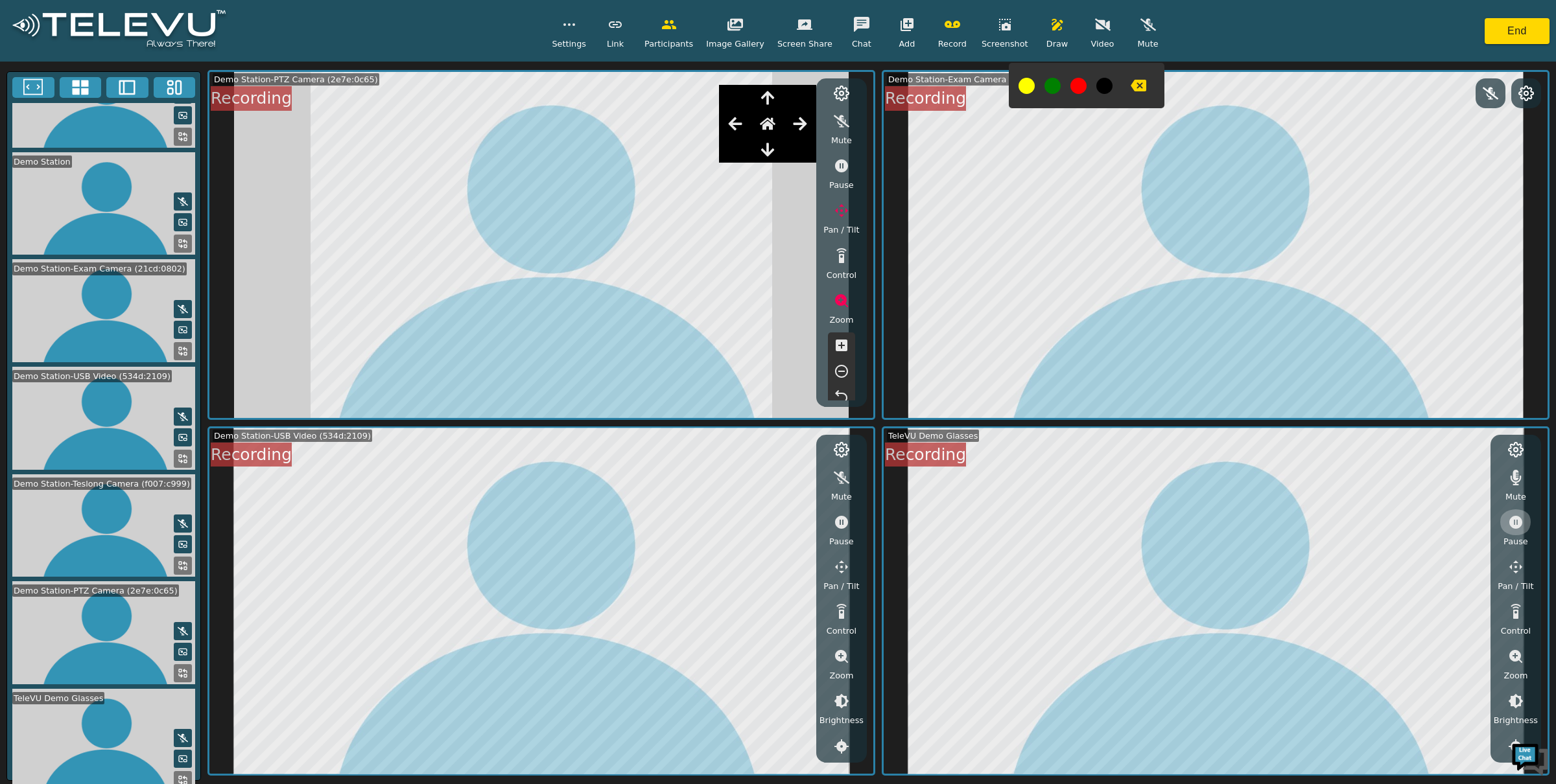
click at [1513, 521] on icon "button" at bounding box center [1516, 522] width 16 height 16
click at [1514, 524] on icon "button" at bounding box center [1516, 522] width 16 height 16
click at [1130, 93] on button "button" at bounding box center [1138, 86] width 32 height 26
click at [1058, 20] on button "button" at bounding box center [1057, 24] width 32 height 26
click at [1052, 26] on icon "button" at bounding box center [1057, 24] width 11 height 11
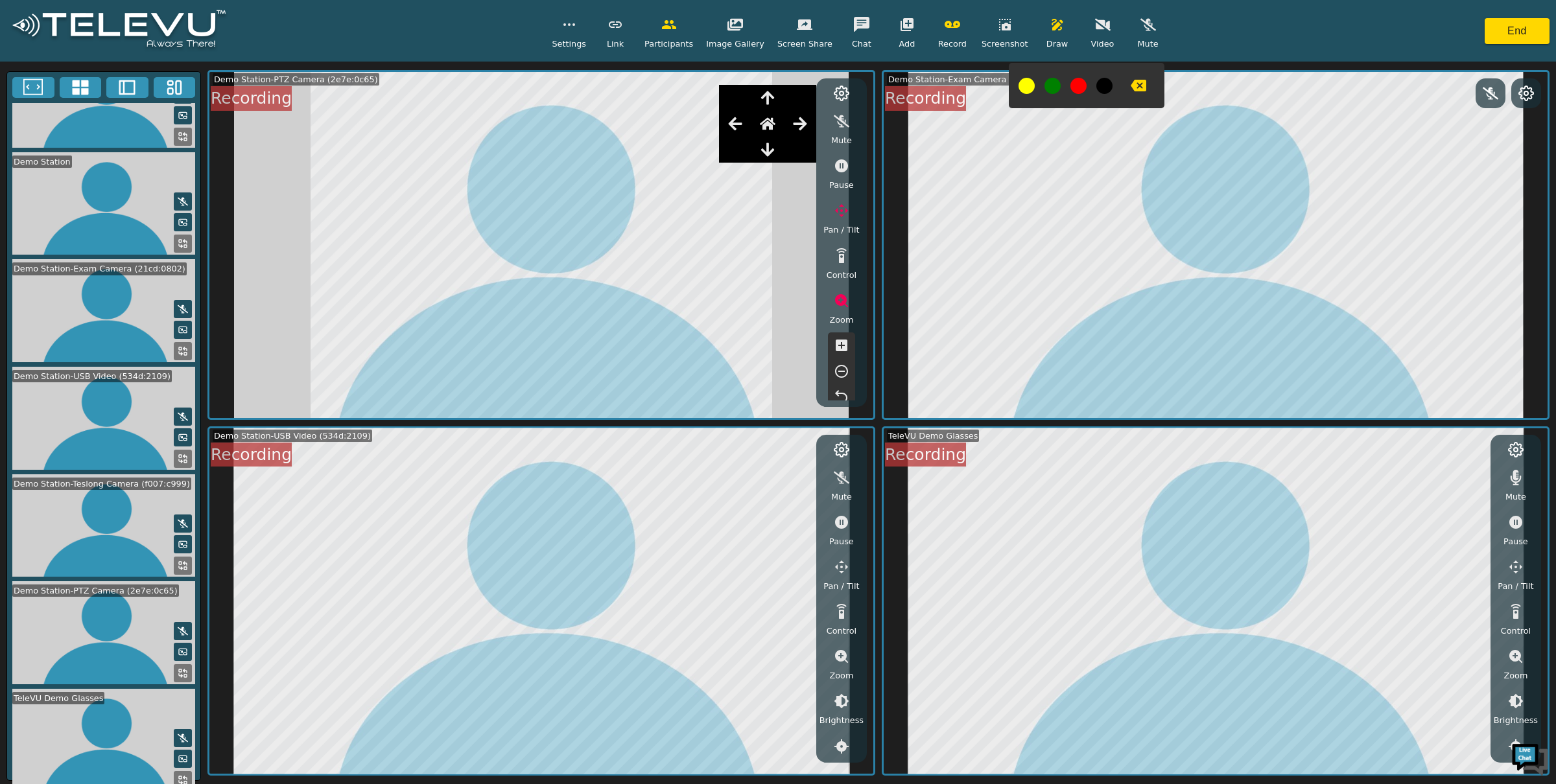
click at [1130, 86] on icon "button" at bounding box center [1138, 85] width 16 height 11
click at [838, 525] on icon "button" at bounding box center [842, 522] width 13 height 13
click at [1131, 82] on icon "button" at bounding box center [1138, 85] width 16 height 11
click at [122, 84] on icon at bounding box center [127, 87] width 19 height 19
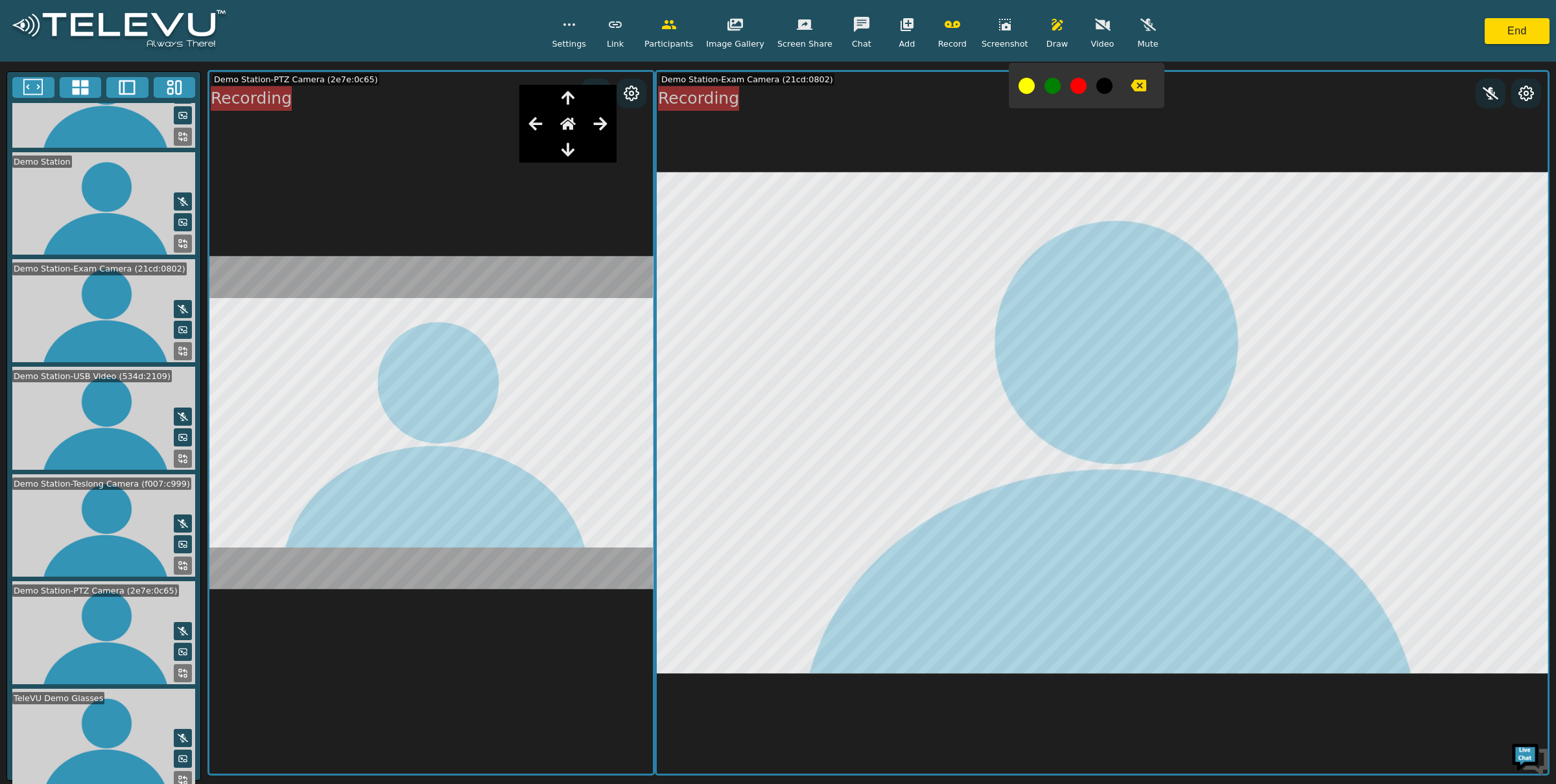
click at [182, 86] on icon at bounding box center [174, 87] width 19 height 19
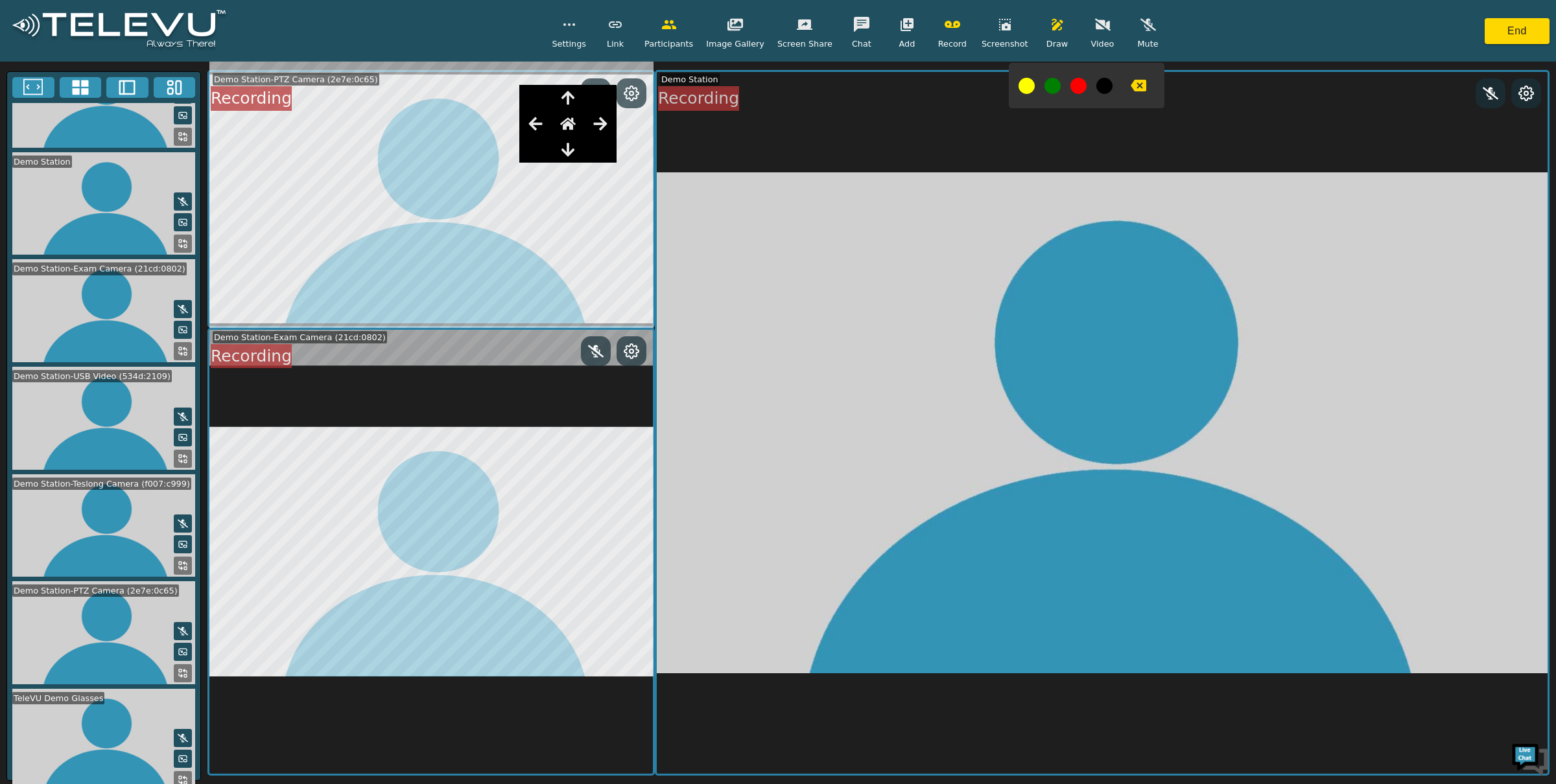
click at [26, 80] on icon at bounding box center [33, 87] width 19 height 19
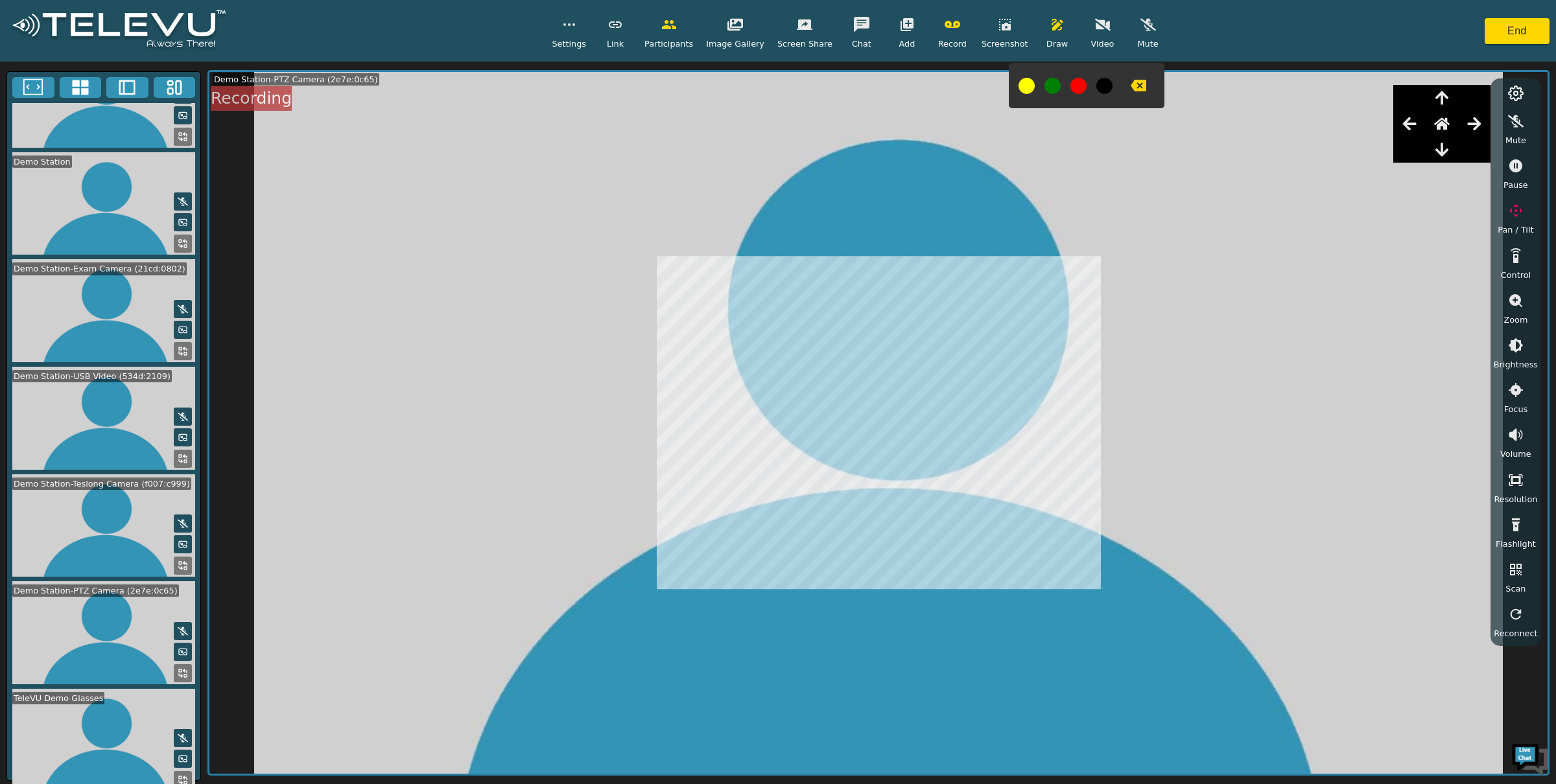
click at [71, 96] on icon at bounding box center [80, 87] width 19 height 19
